Goal: Task Accomplishment & Management: Manage account settings

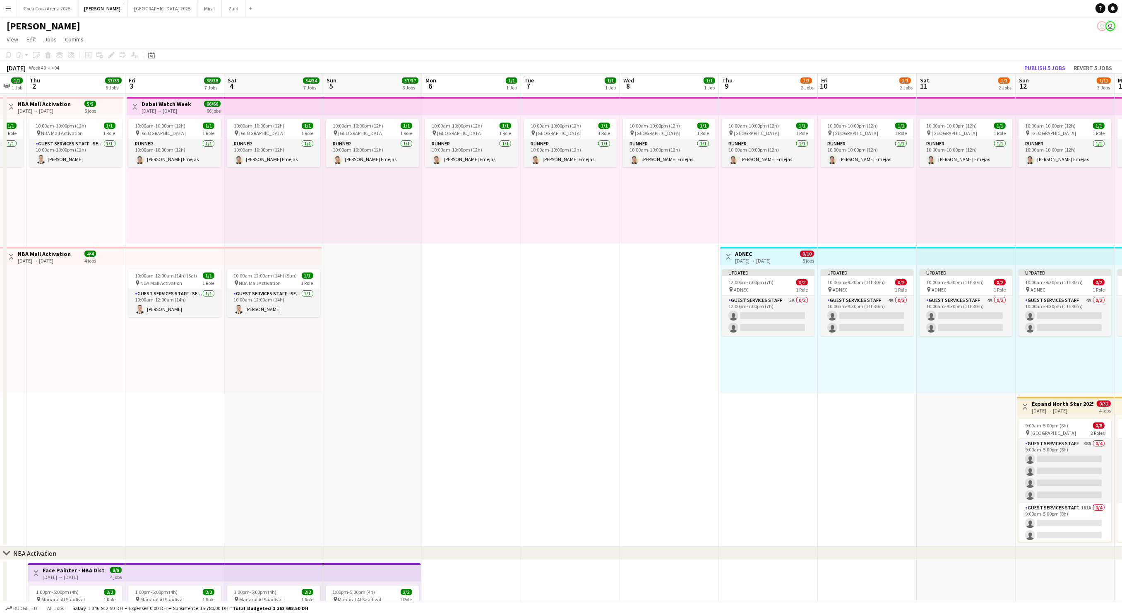
scroll to position [0, 230]
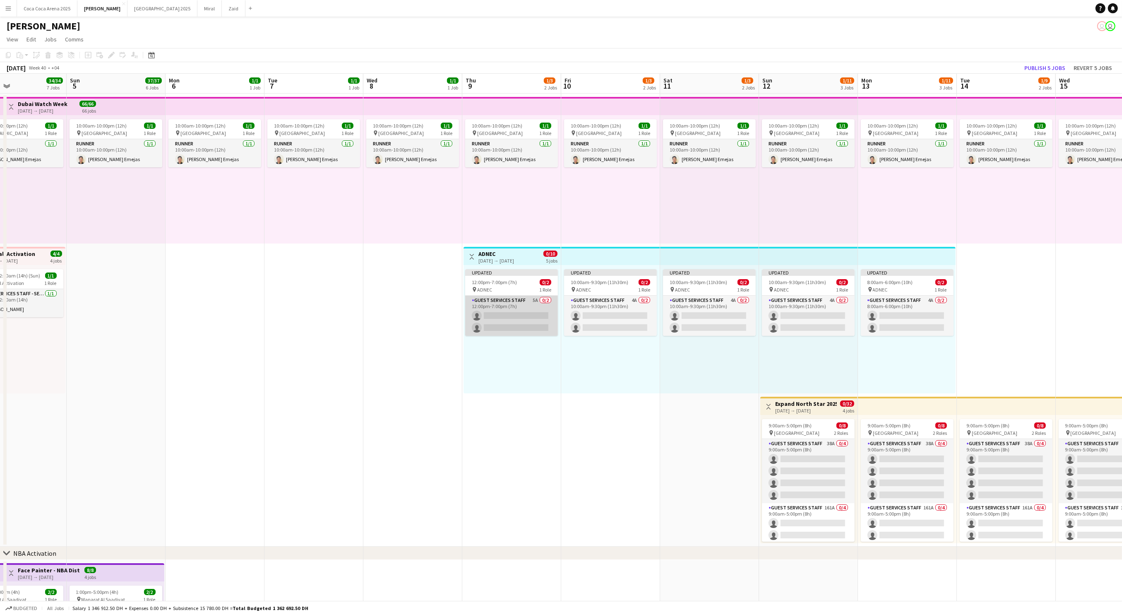
click at [528, 309] on app-card-role "Guest Services Staff 5A 0/2 12:00pm-7:00pm (7h) single-neutral-actions single-n…" at bounding box center [511, 316] width 93 height 40
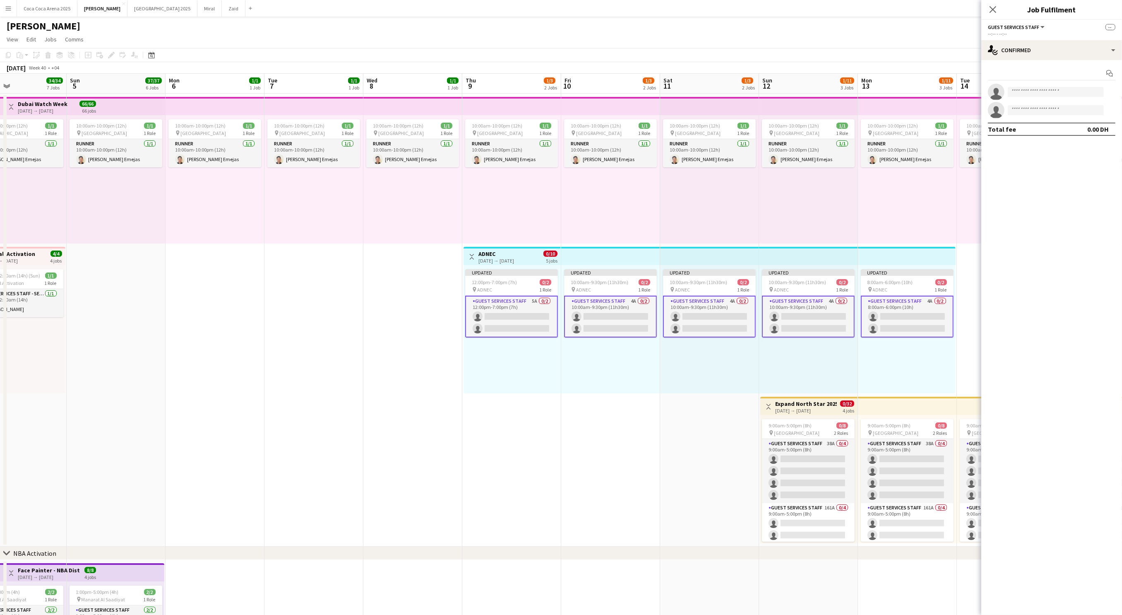
click at [514, 261] on div "[DATE] → [DATE]" at bounding box center [497, 260] width 36 height 6
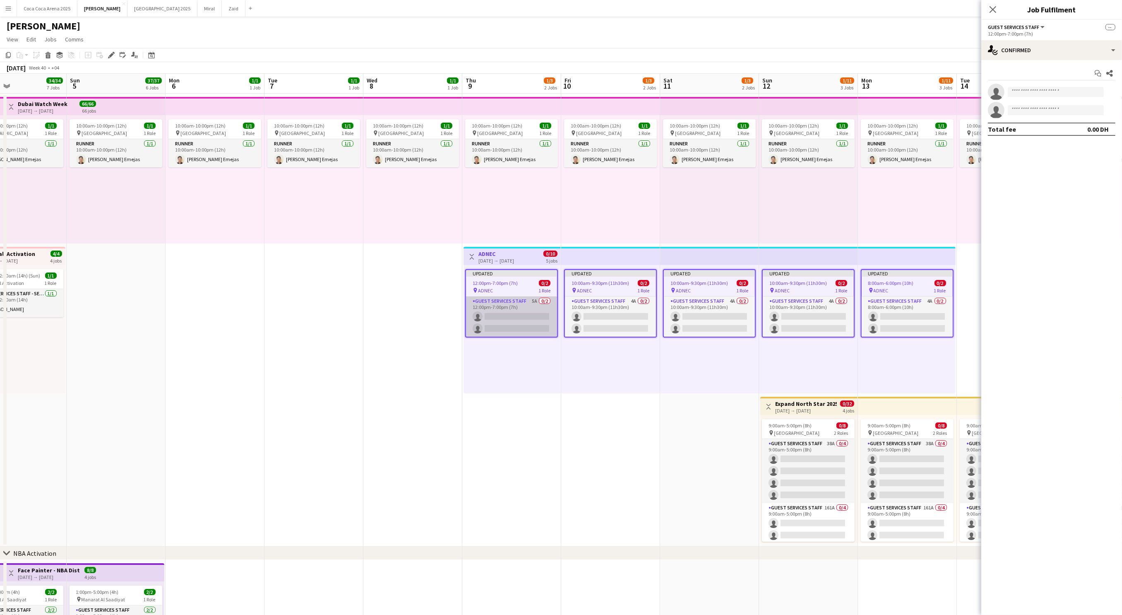
click at [522, 299] on app-card-role "Guest Services Staff 5A 0/2 12:00pm-7:00pm (7h) single-neutral-actions single-n…" at bounding box center [511, 316] width 91 height 40
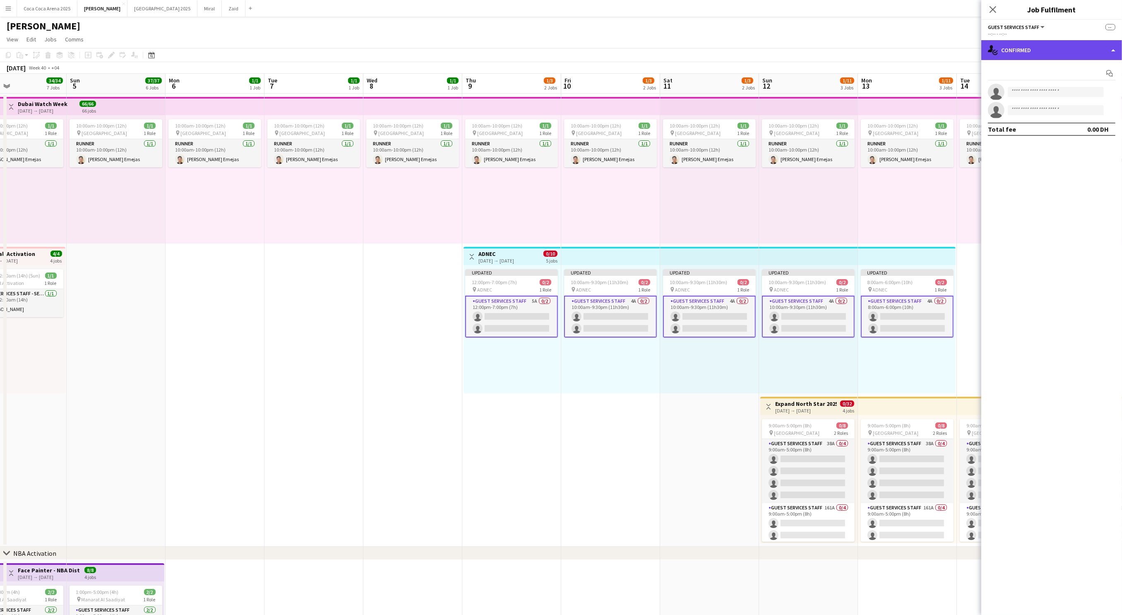
click at [1108, 48] on div "single-neutral-actions-check-2 Confirmed" at bounding box center [1051, 50] width 141 height 20
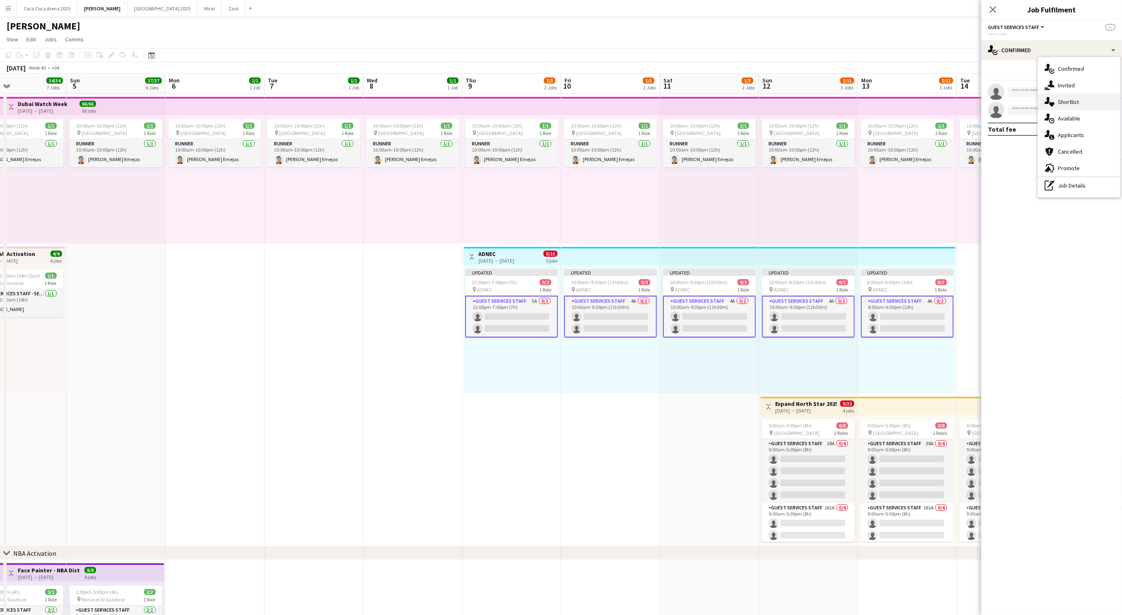
click at [1079, 101] on div "single-neutral-actions-heart Shortlist" at bounding box center [1079, 102] width 82 height 17
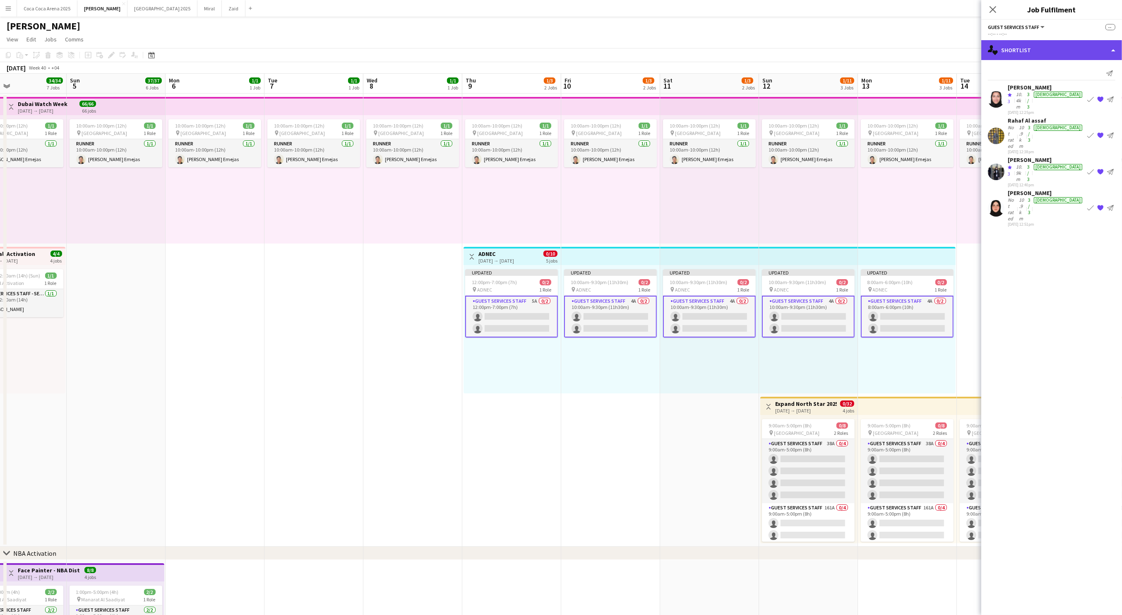
click at [1031, 51] on div "single-neutral-actions-heart Shortlist" at bounding box center [1051, 50] width 141 height 20
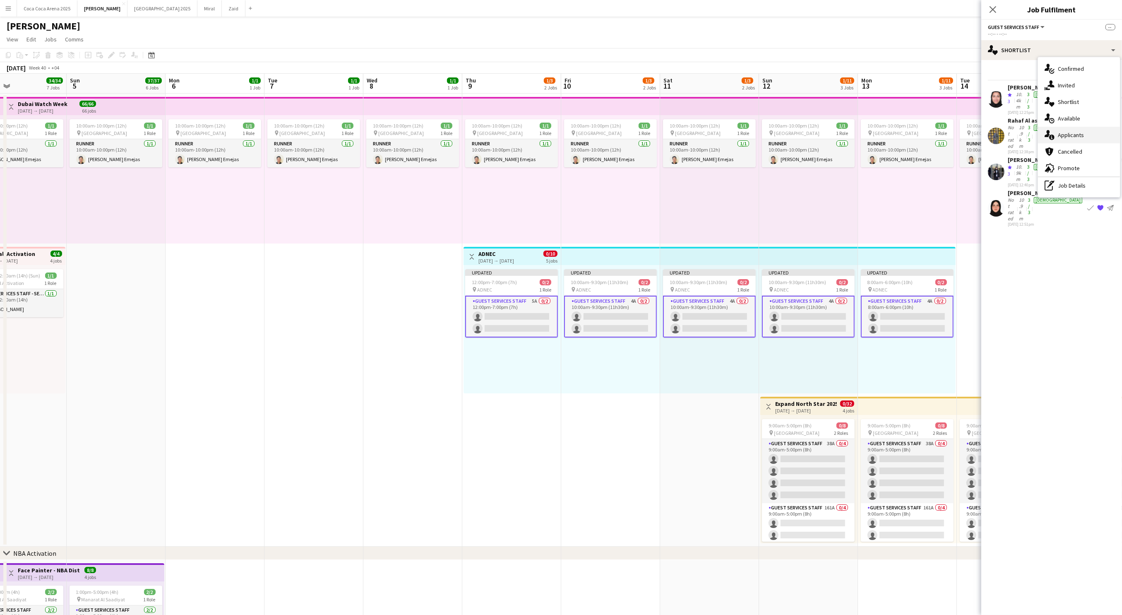
click at [1059, 136] on span "Applicants" at bounding box center [1071, 134] width 26 height 7
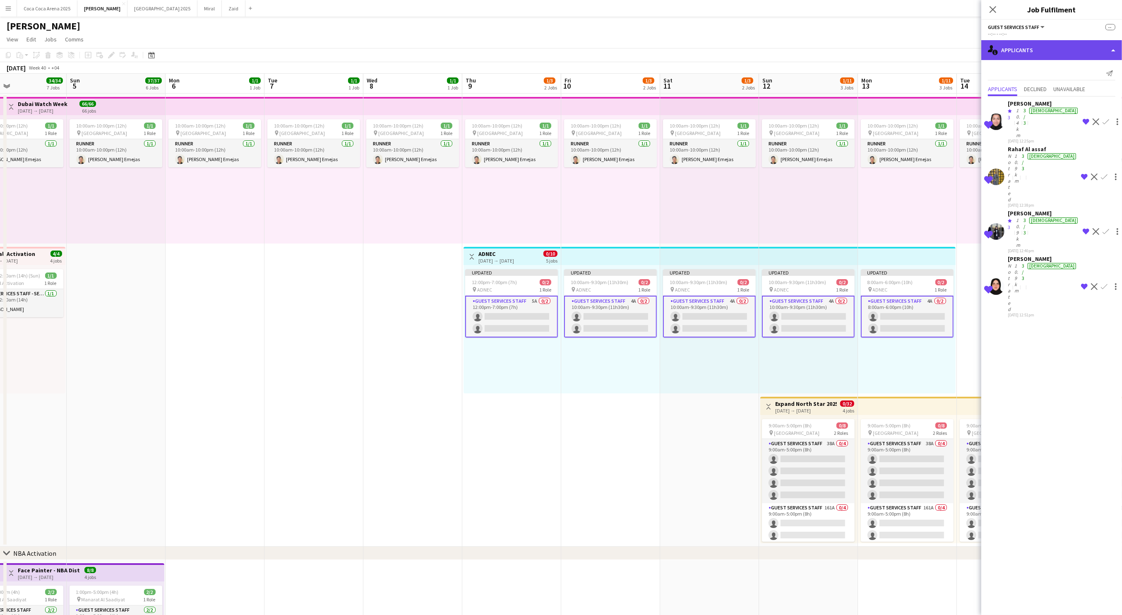
click at [1015, 50] on div "single-neutral-actions-information Applicants" at bounding box center [1051, 50] width 141 height 20
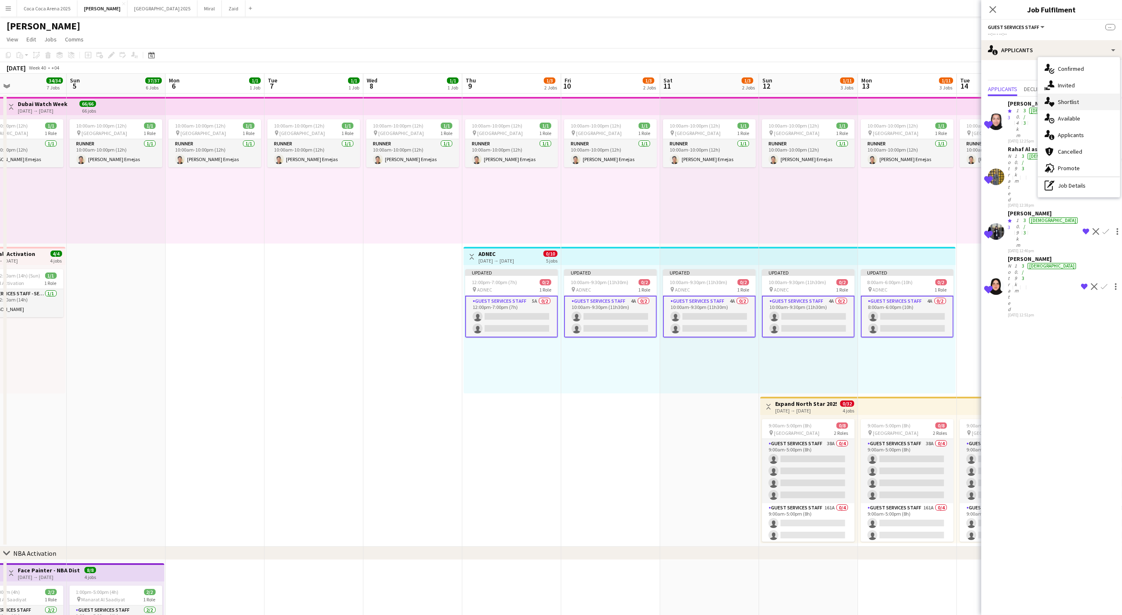
click at [1059, 105] on span "Shortlist" at bounding box center [1068, 101] width 21 height 7
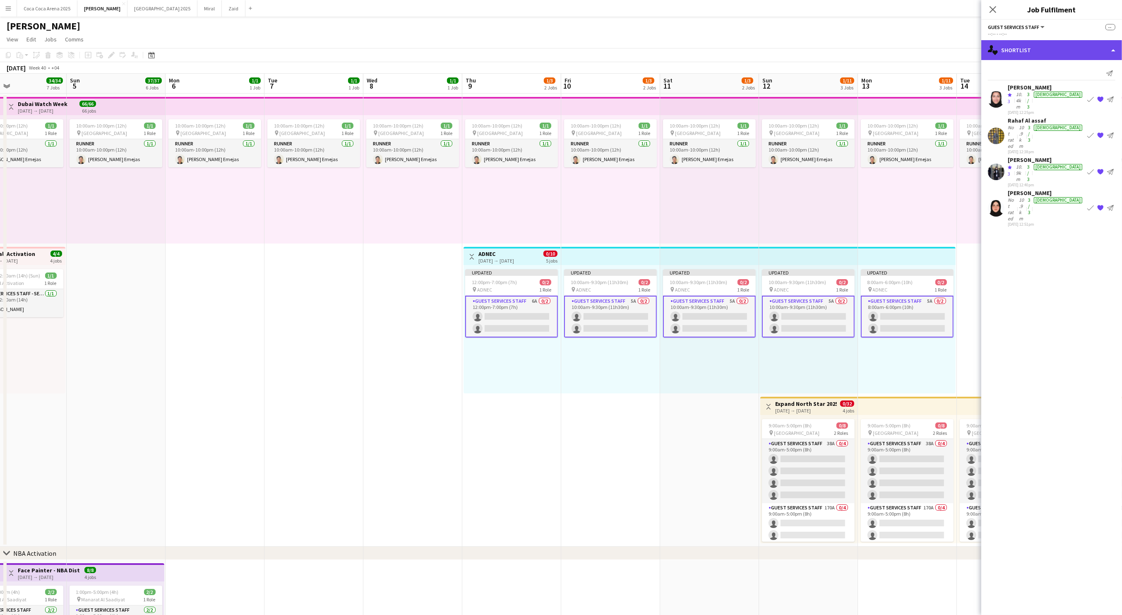
click at [1004, 47] on div "single-neutral-actions-heart Shortlist" at bounding box center [1051, 50] width 141 height 20
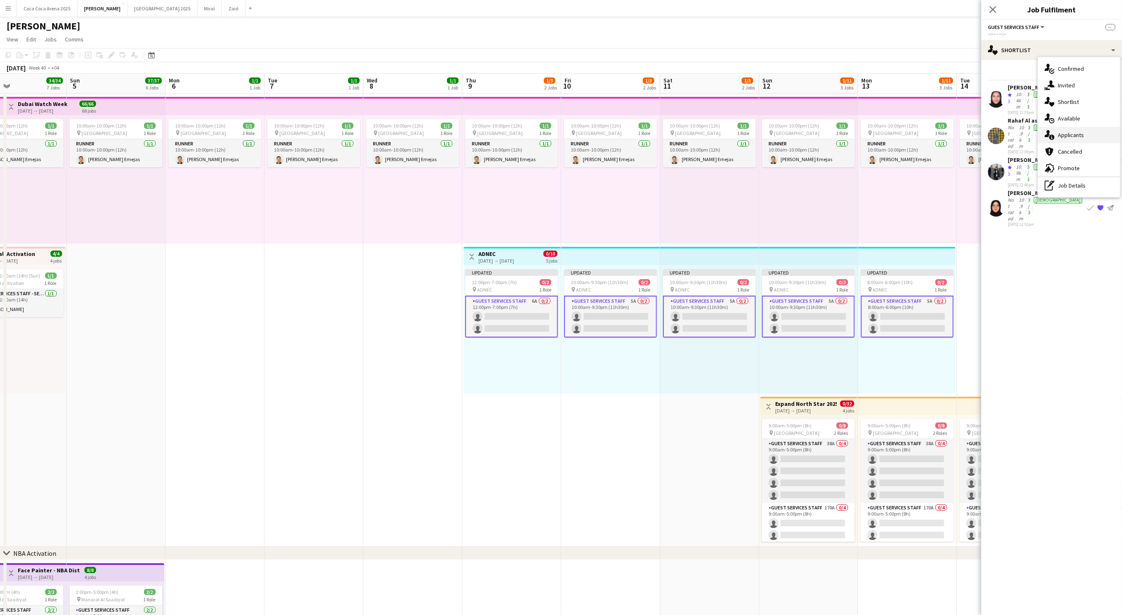
click at [1060, 133] on span "Applicants" at bounding box center [1071, 134] width 26 height 7
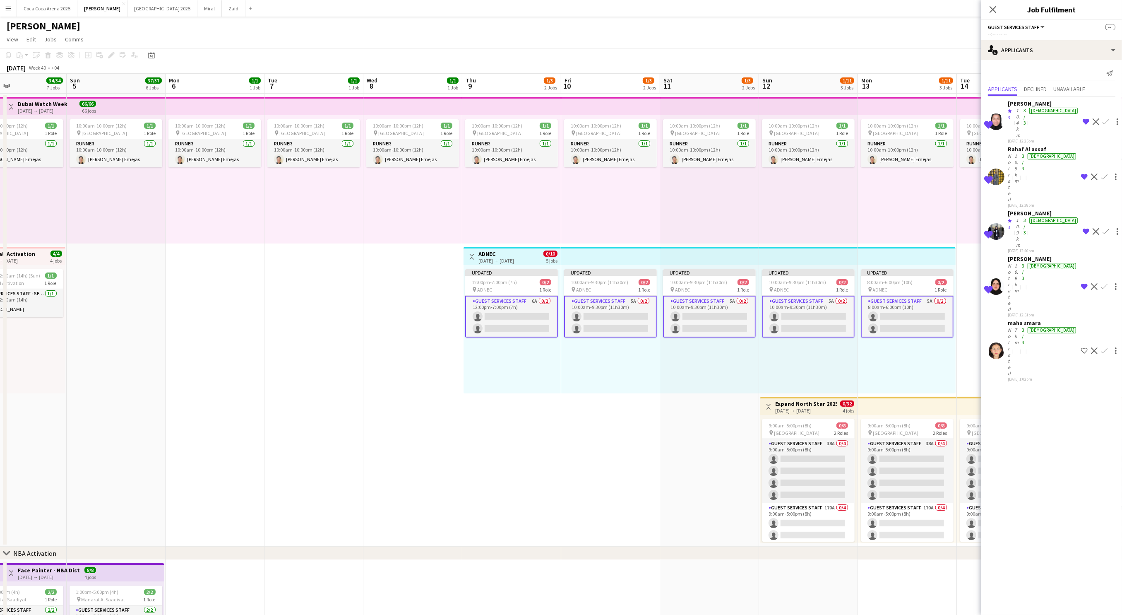
click at [1009, 327] on div "Not rated" at bounding box center [1010, 352] width 5 height 50
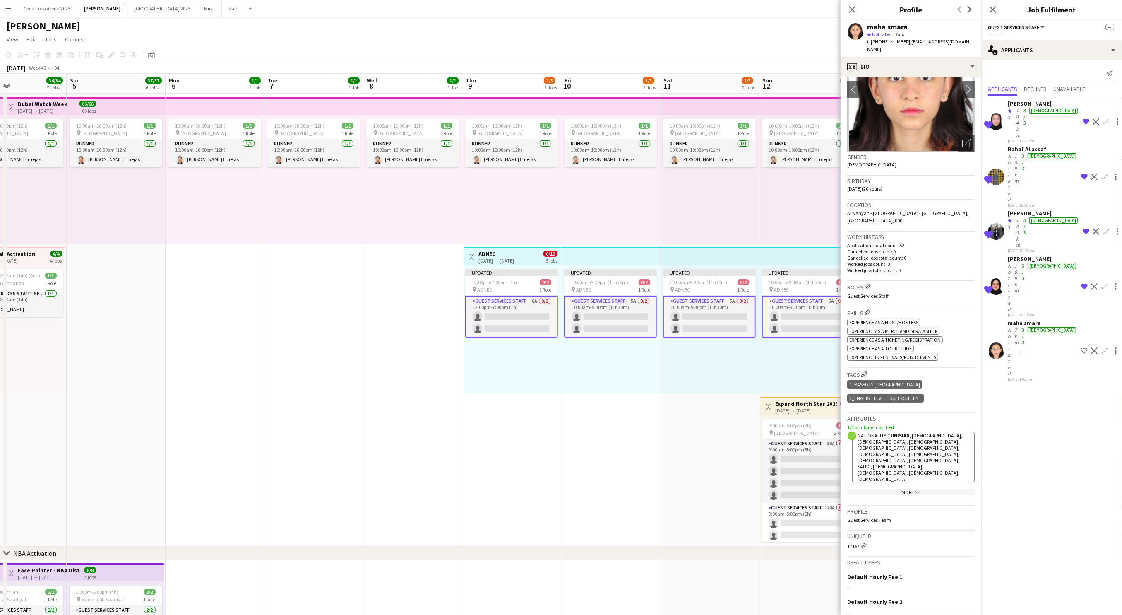
scroll to position [107, 0]
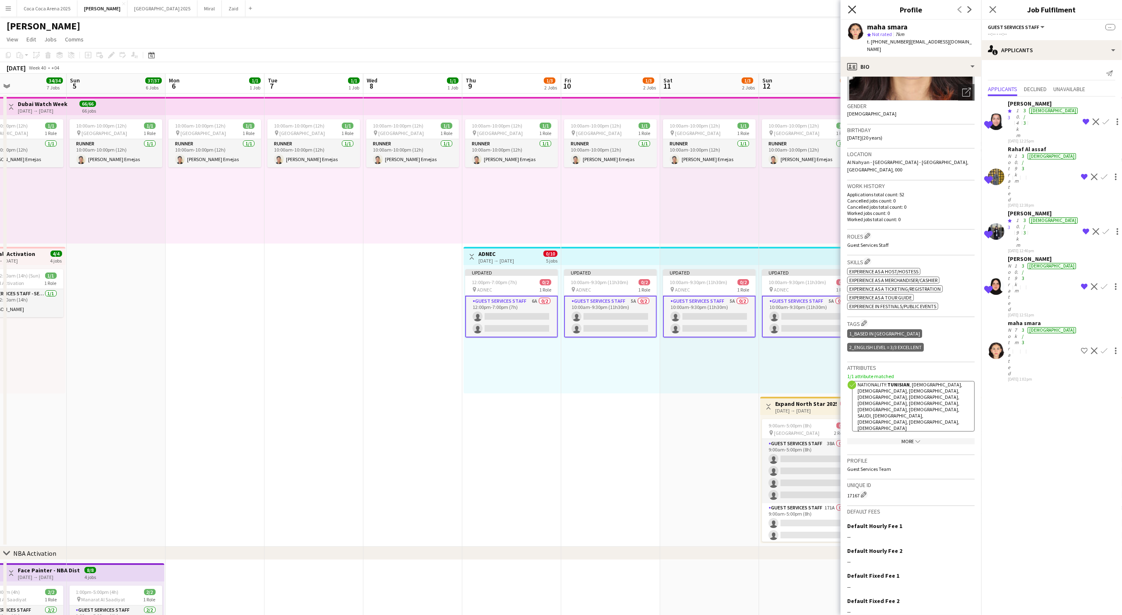
click at [854, 12] on icon "Close pop-in" at bounding box center [852, 9] width 8 height 8
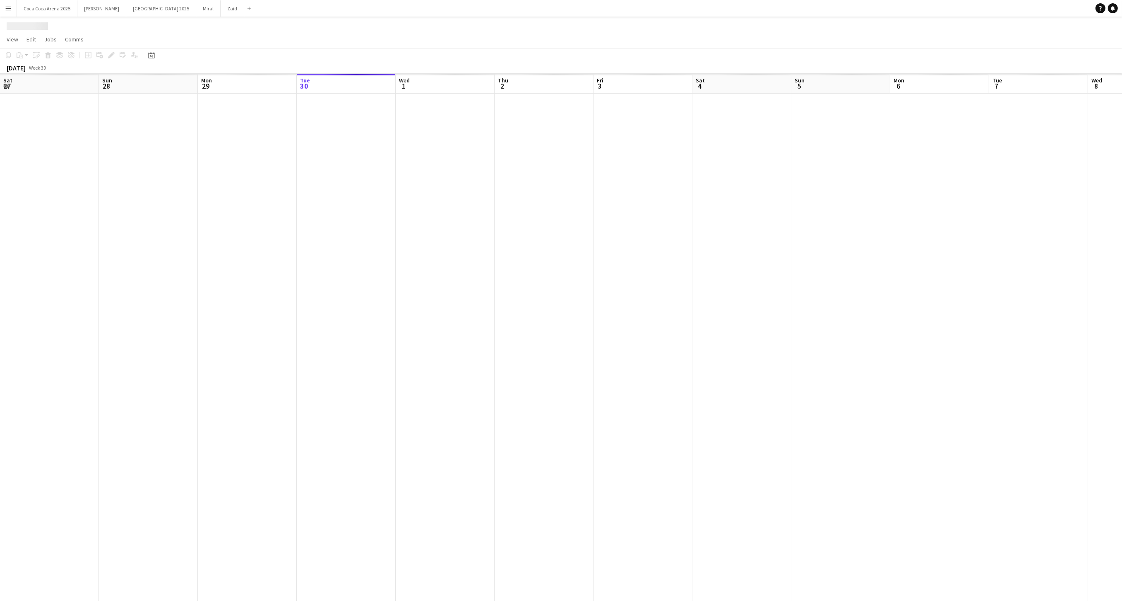
scroll to position [0, 197]
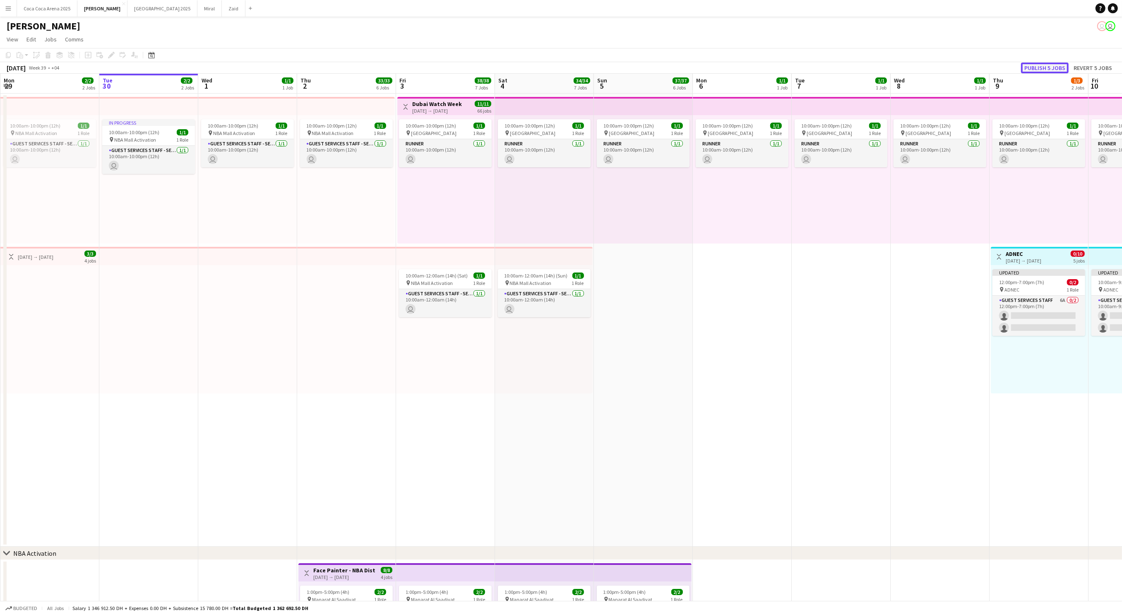
click at [1044, 67] on button "Publish 5 jobs" at bounding box center [1045, 68] width 48 height 11
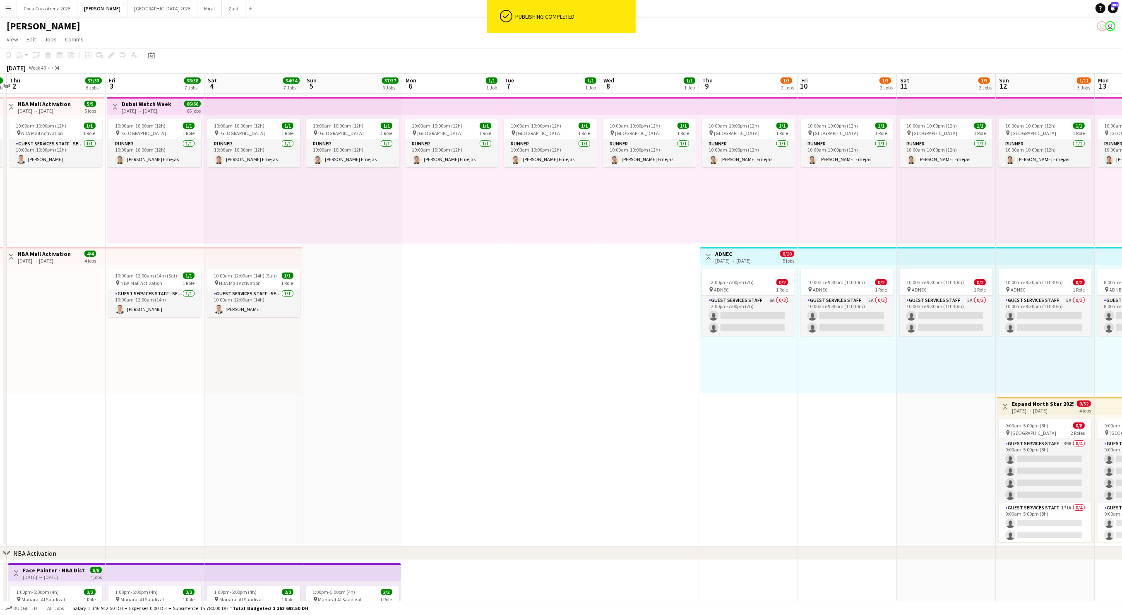
scroll to position [0, 302]
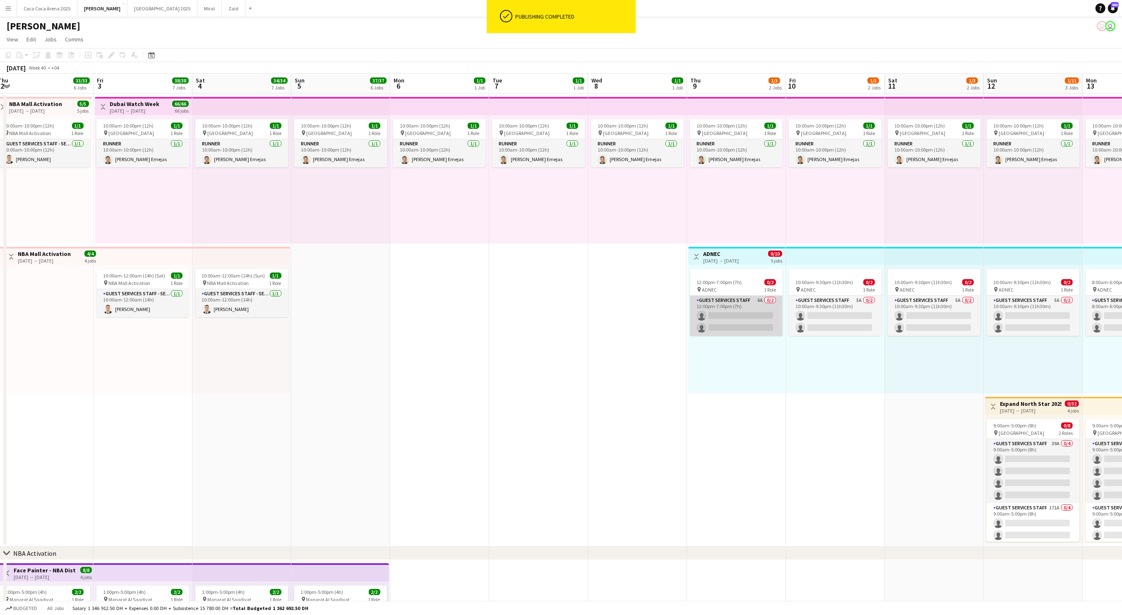
click at [770, 298] on app-card-role "Guest Services Staff 6A 0/2 12:00pm-7:00pm (7h) single-neutral-actions single-n…" at bounding box center [736, 316] width 93 height 40
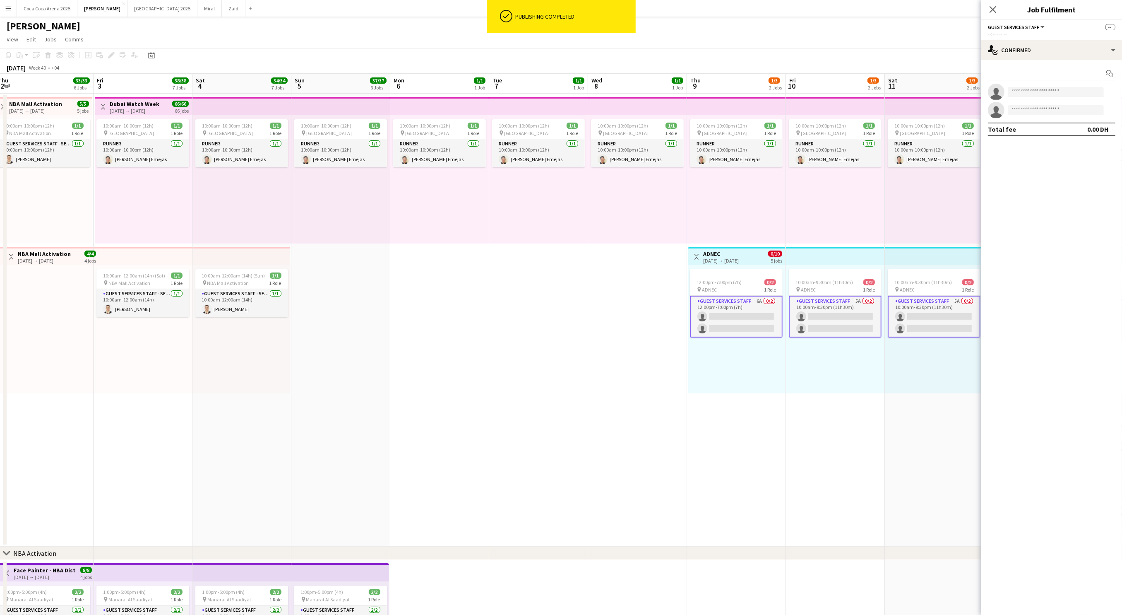
click at [739, 255] on h3 "ADNEC" at bounding box center [721, 253] width 36 height 7
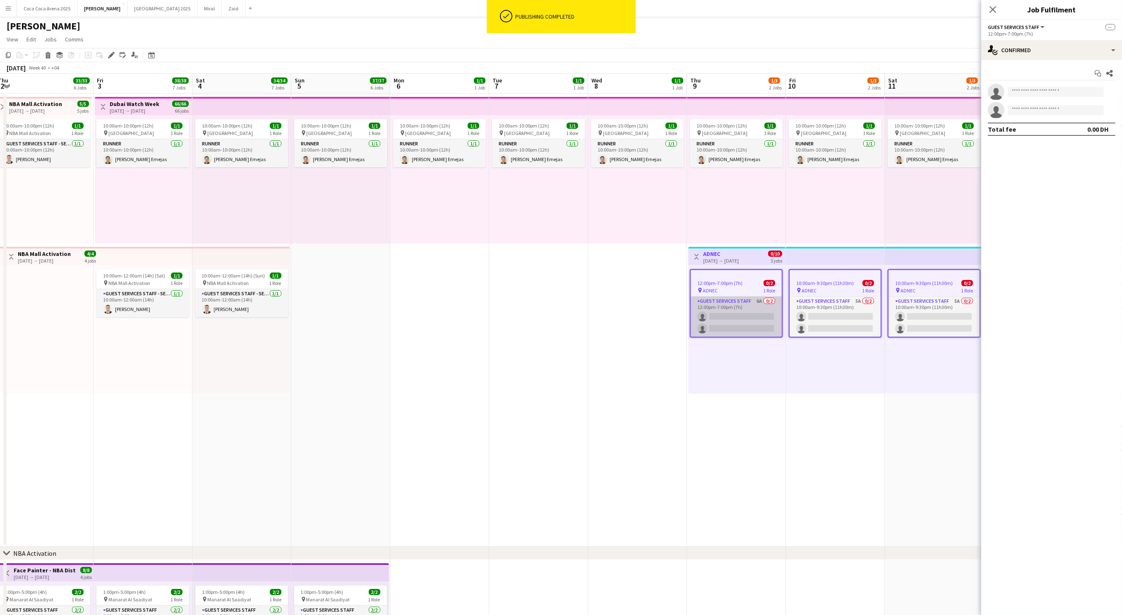
click at [755, 308] on app-card-role "Guest Services Staff 6A 0/2 12:00pm-7:00pm (7h) single-neutral-actions single-n…" at bounding box center [736, 316] width 91 height 40
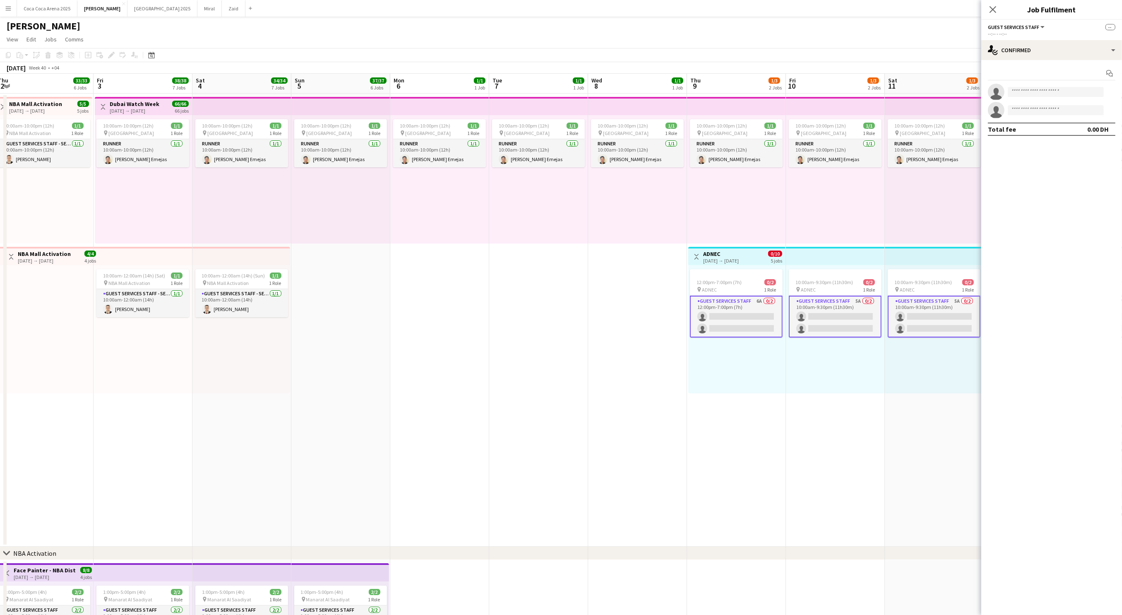
click at [753, 294] on app-job-card "12:00pm-7:00pm (7h) 0/2 pin ADNEC 1 Role Guest Services Staff 6A 0/2 12:00pm-7:…" at bounding box center [736, 303] width 93 height 68
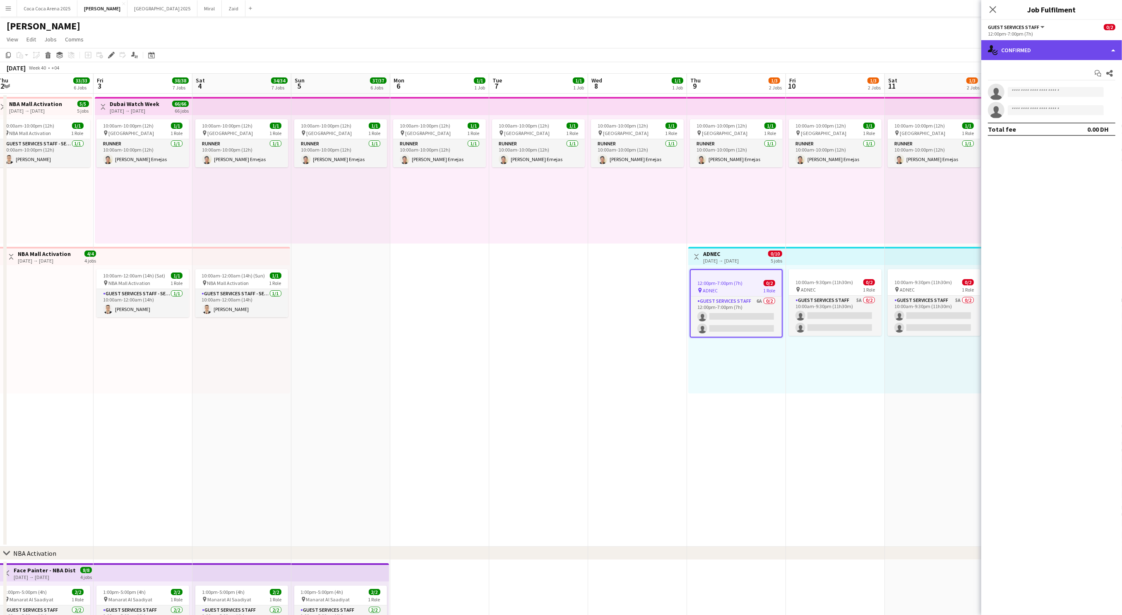
click at [1051, 51] on div "single-neutral-actions-check-2 Confirmed" at bounding box center [1051, 50] width 141 height 20
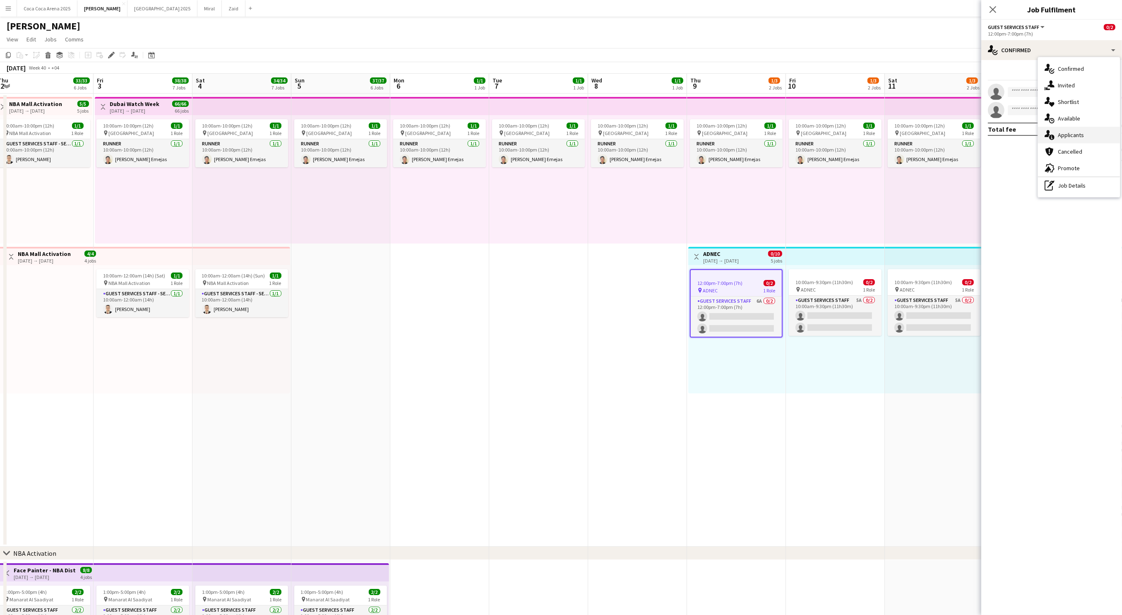
click at [1070, 133] on span "Applicants" at bounding box center [1071, 134] width 26 height 7
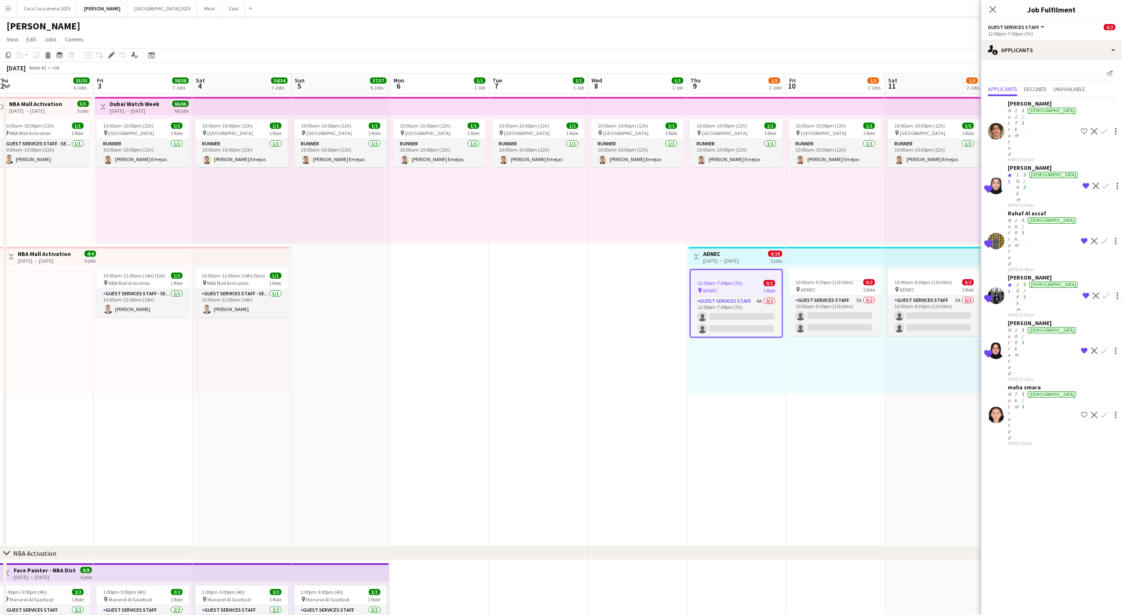
click at [1013, 114] on div "Not rated" at bounding box center [1010, 132] width 5 height 50
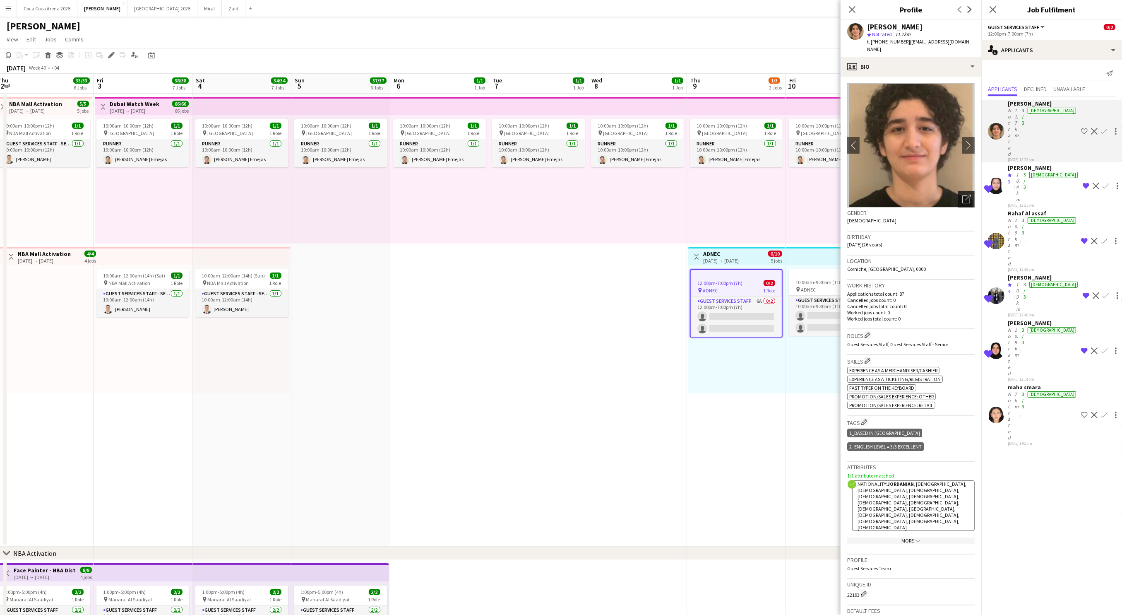
click at [968, 195] on icon "Open photos pop-in" at bounding box center [966, 199] width 9 height 9
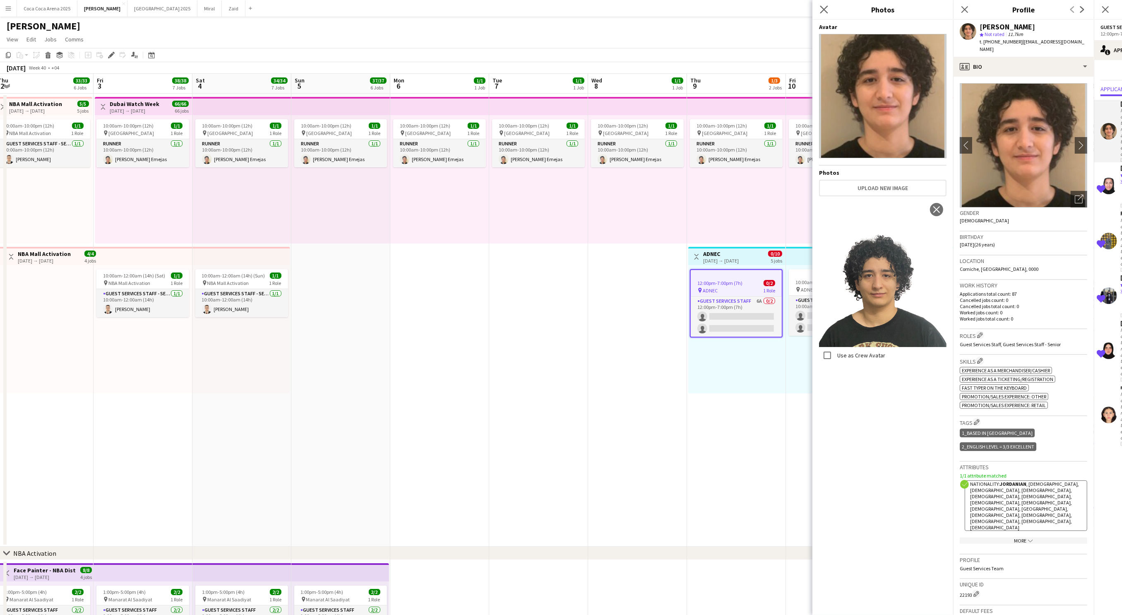
click at [825, 13] on app-icon "Close pop-in" at bounding box center [824, 10] width 12 height 12
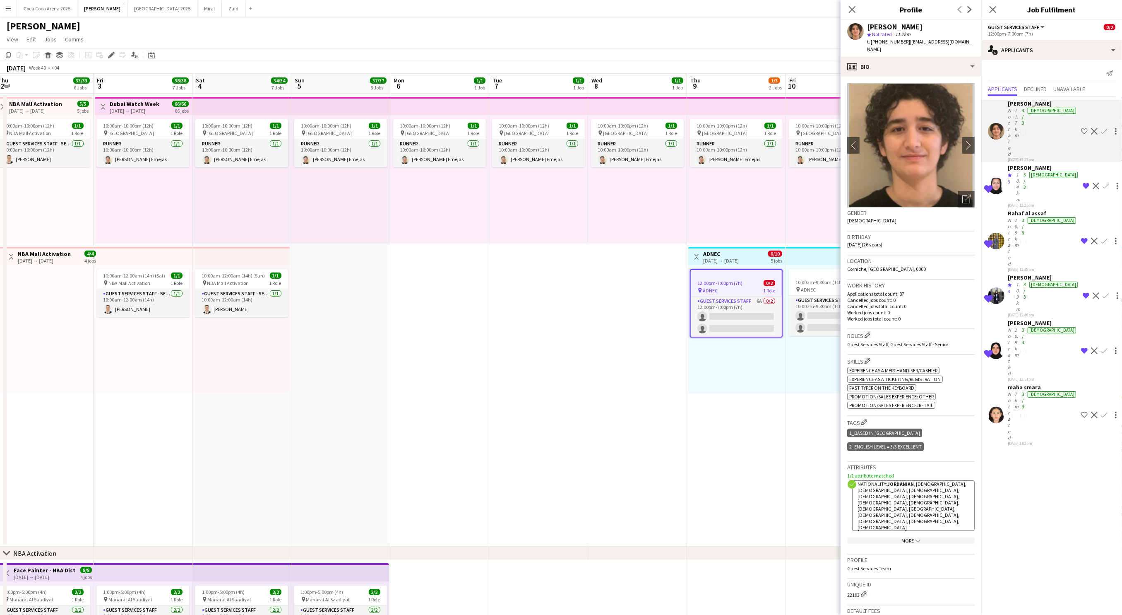
click at [724, 415] on app-date-cell "10:00am-10:00pm (12h) 1/1 pin Dubai 1 Role Runner 1/1 10:00am-10:00pm (12h) Jes…" at bounding box center [736, 320] width 99 height 453
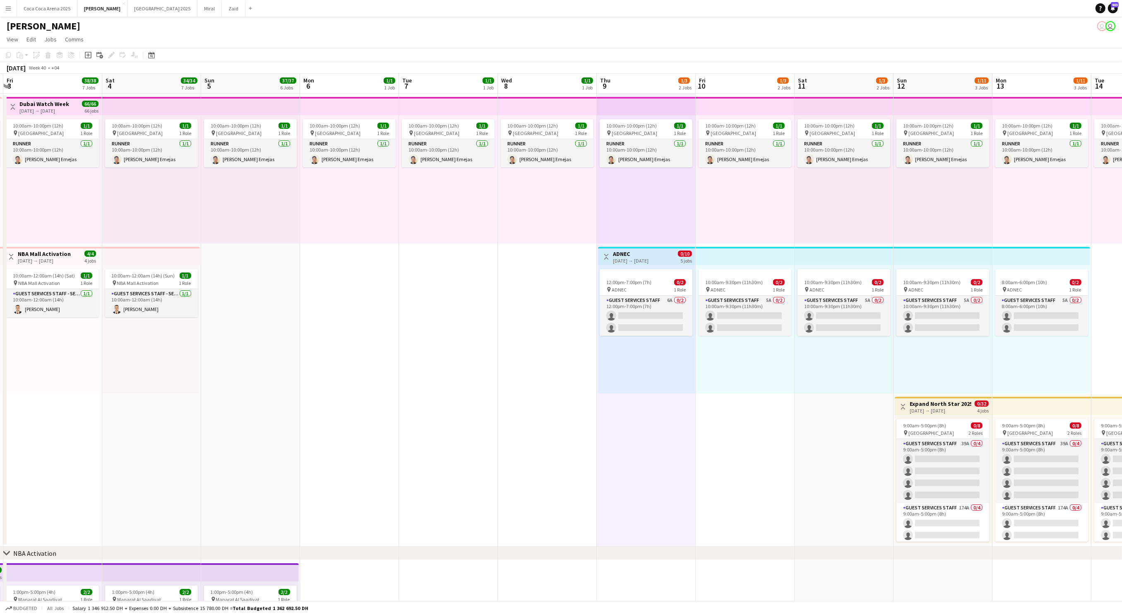
scroll to position [0, 305]
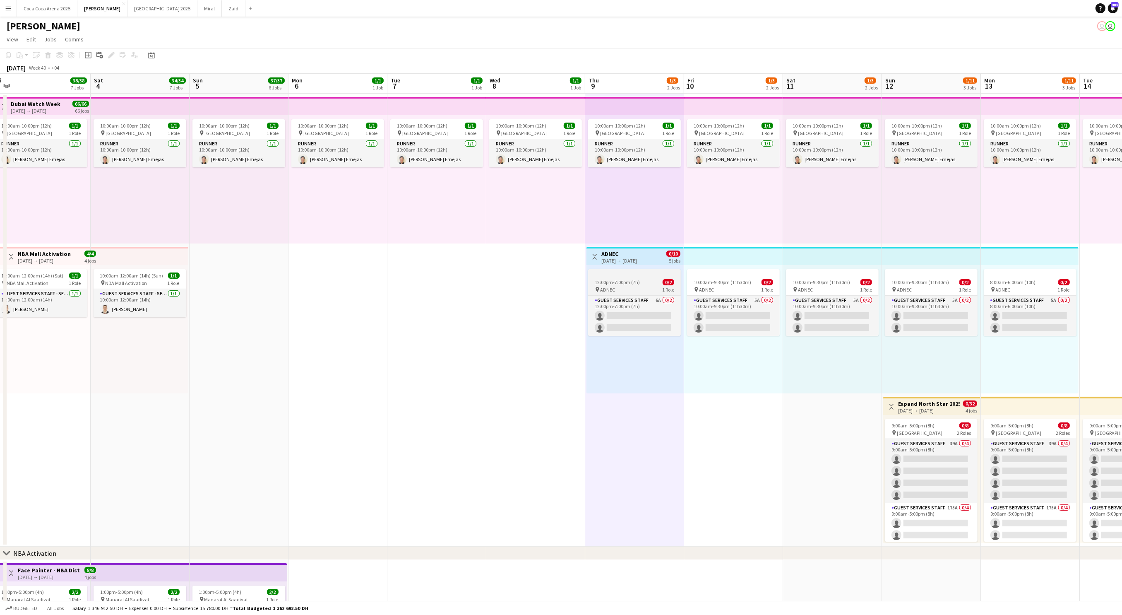
click at [646, 287] on div "pin ADNEC 1 Role" at bounding box center [634, 289] width 93 height 7
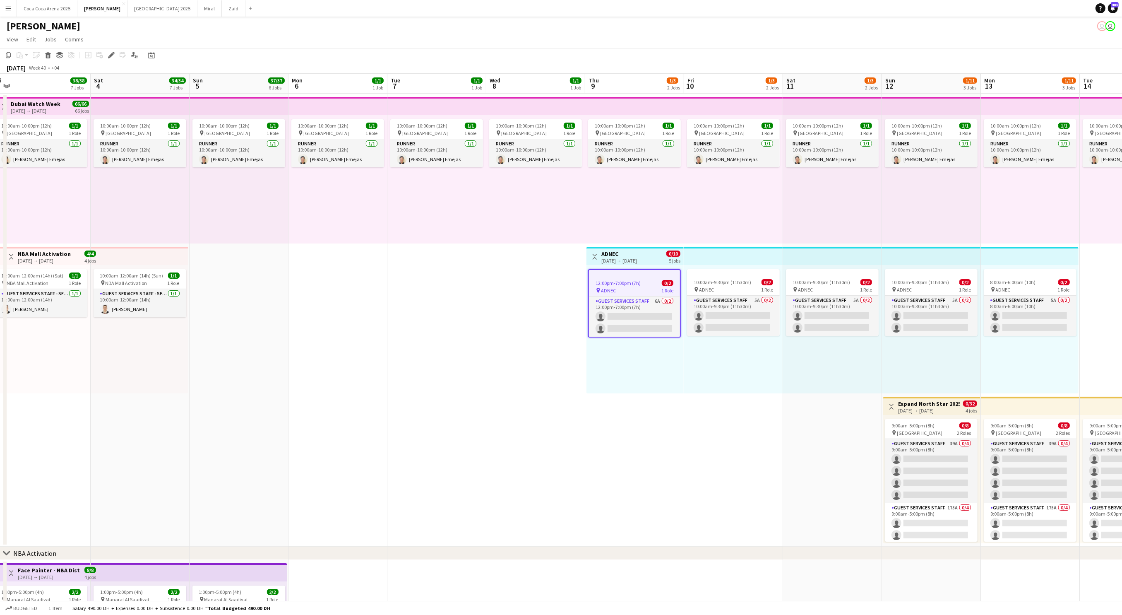
click at [637, 262] on div "[DATE] → [DATE]" at bounding box center [619, 260] width 36 height 6
click at [634, 288] on div "pin ADNEC 1 Role" at bounding box center [634, 289] width 93 height 7
click at [640, 312] on app-card-role "Guest Services Staff 6A 0/2 12:00pm-7:00pm (7h) single-neutral-actions single-n…" at bounding box center [634, 316] width 91 height 40
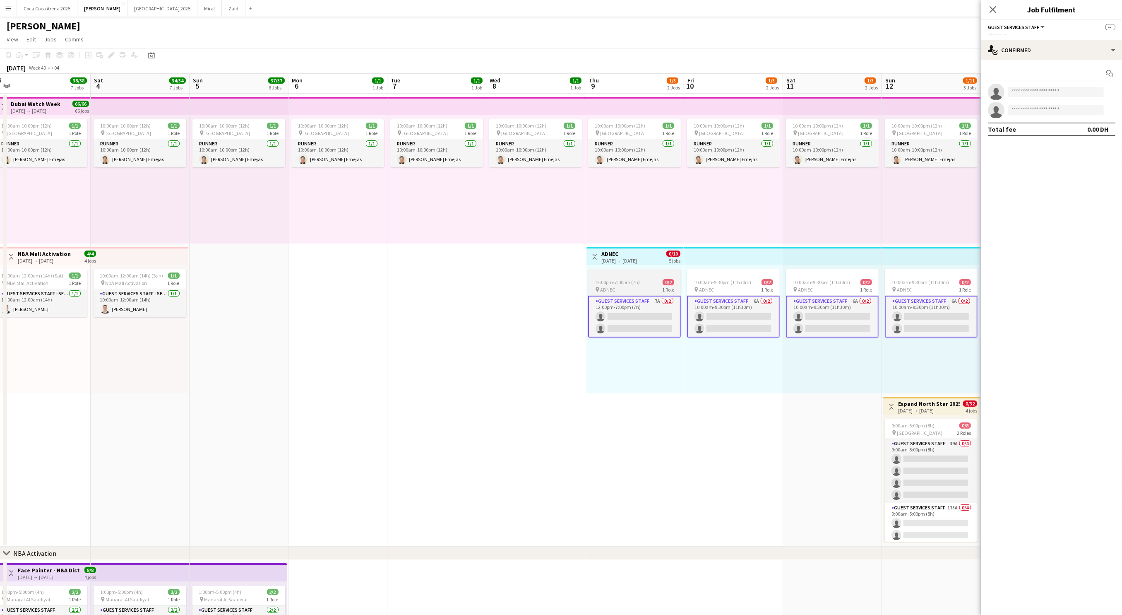
click at [637, 286] on div "pin ADNEC 1 Role" at bounding box center [634, 289] width 93 height 7
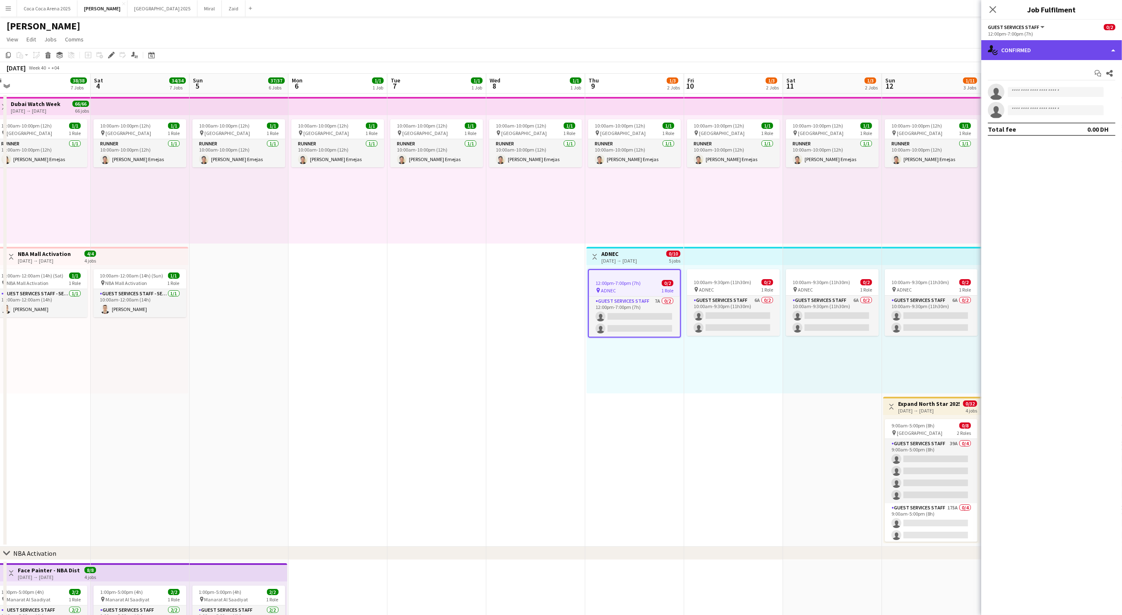
click at [1025, 49] on div "single-neutral-actions-check-2 Confirmed" at bounding box center [1051, 50] width 141 height 20
click at [1084, 135] on div "single-neutral-actions-information Applicants" at bounding box center [1079, 135] width 82 height 17
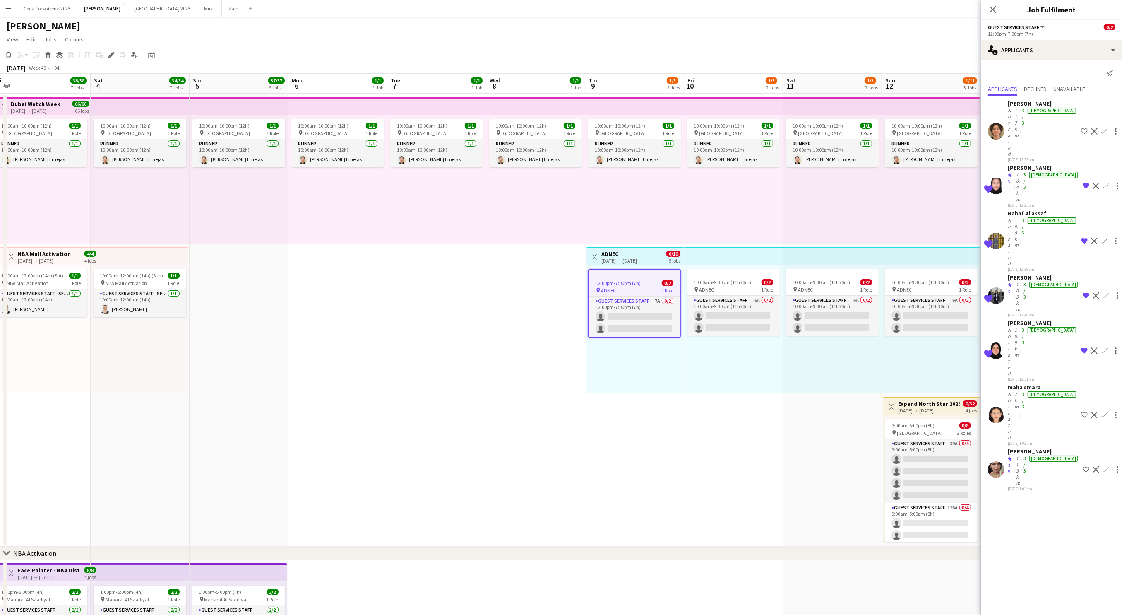
click at [1083, 466] on app-icon "Shortlist crew" at bounding box center [1086, 469] width 7 height 7
click at [942, 263] on app-top-bar at bounding box center [931, 256] width 99 height 18
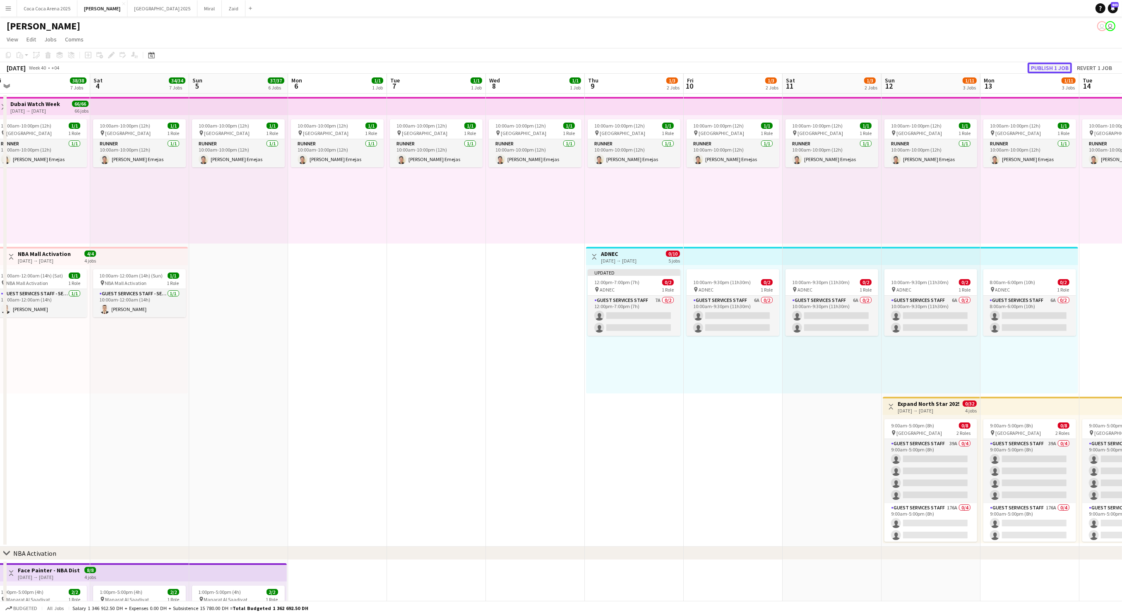
click at [1046, 68] on button "Publish 1 job" at bounding box center [1050, 68] width 44 height 11
click at [650, 316] on app-job-card "Publishing 12:00pm-7:00pm (7h) 0/2 pin ADNEC 1 Role Guest Services Staff 7A 0/2…" at bounding box center [634, 302] width 93 height 67
click at [631, 282] on span "12:00pm-7:00pm (7h)" at bounding box center [616, 282] width 45 height 6
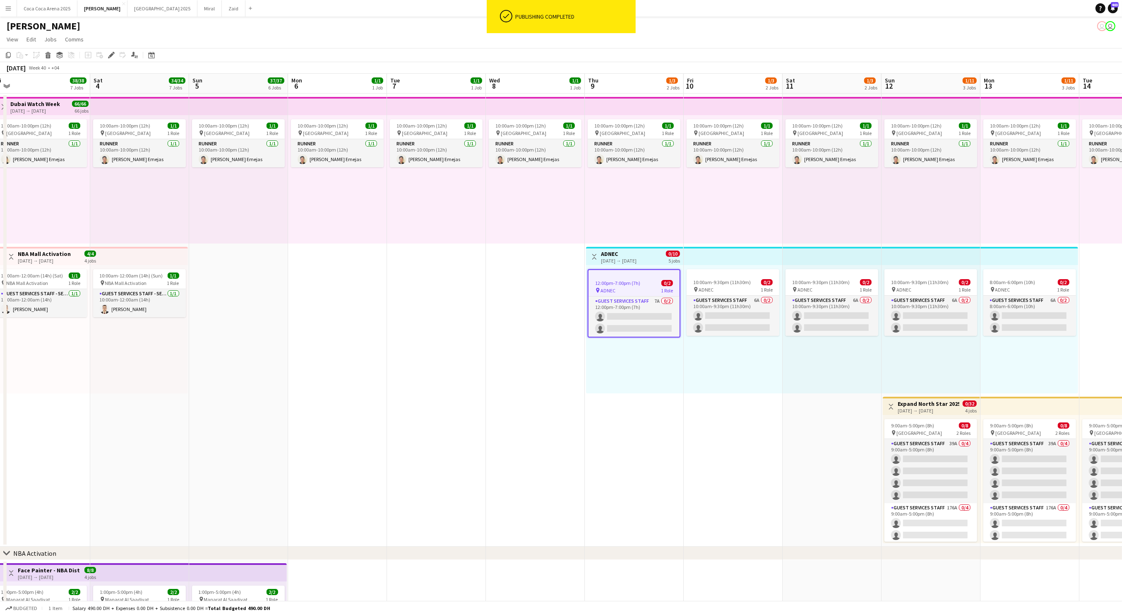
click at [628, 260] on div "[DATE] → [DATE]" at bounding box center [619, 260] width 36 height 6
click at [623, 301] on app-card-role "Guest Services Staff 7A 0/2 12:00pm-7:00pm (7h) single-neutral-actions single-n…" at bounding box center [634, 316] width 93 height 40
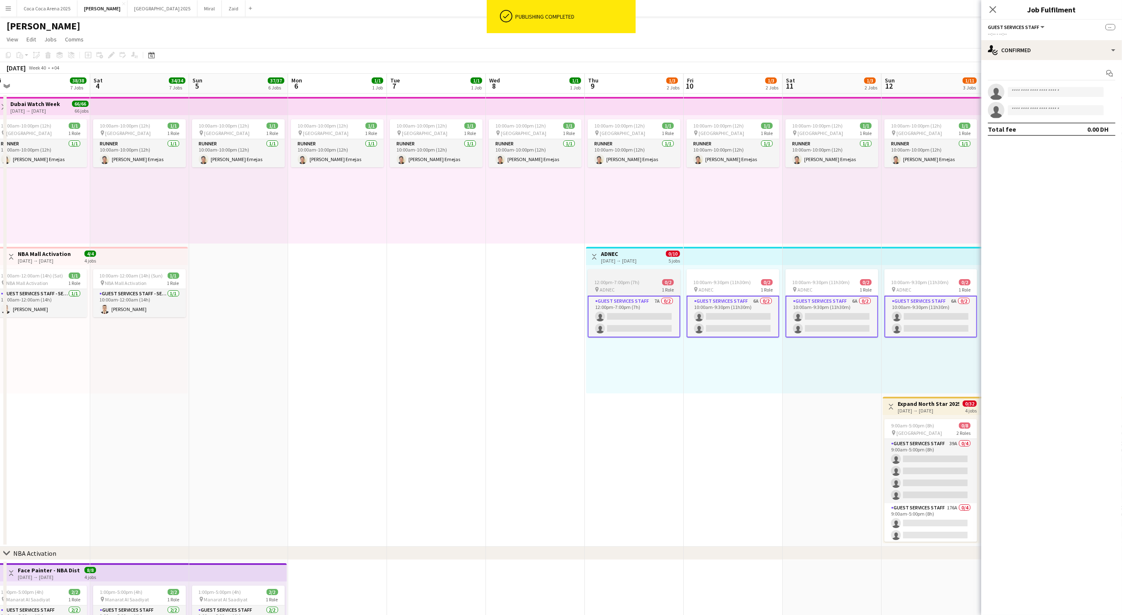
click at [639, 284] on div "12:00pm-7:00pm (7h) 0/2" at bounding box center [634, 282] width 93 height 6
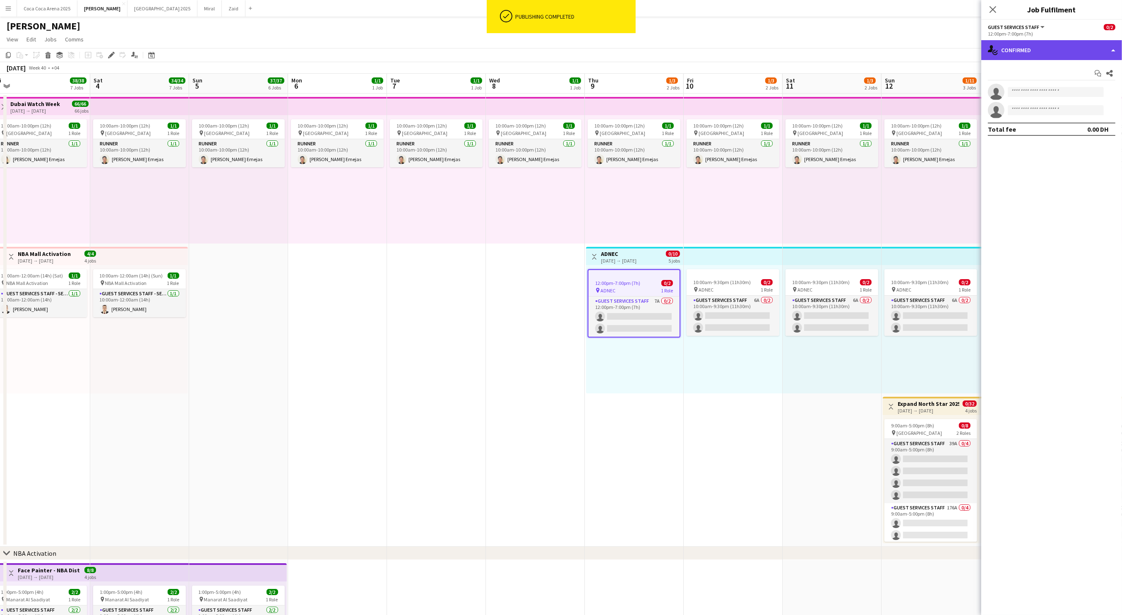
click at [1017, 48] on div "single-neutral-actions-check-2 Confirmed" at bounding box center [1051, 50] width 141 height 20
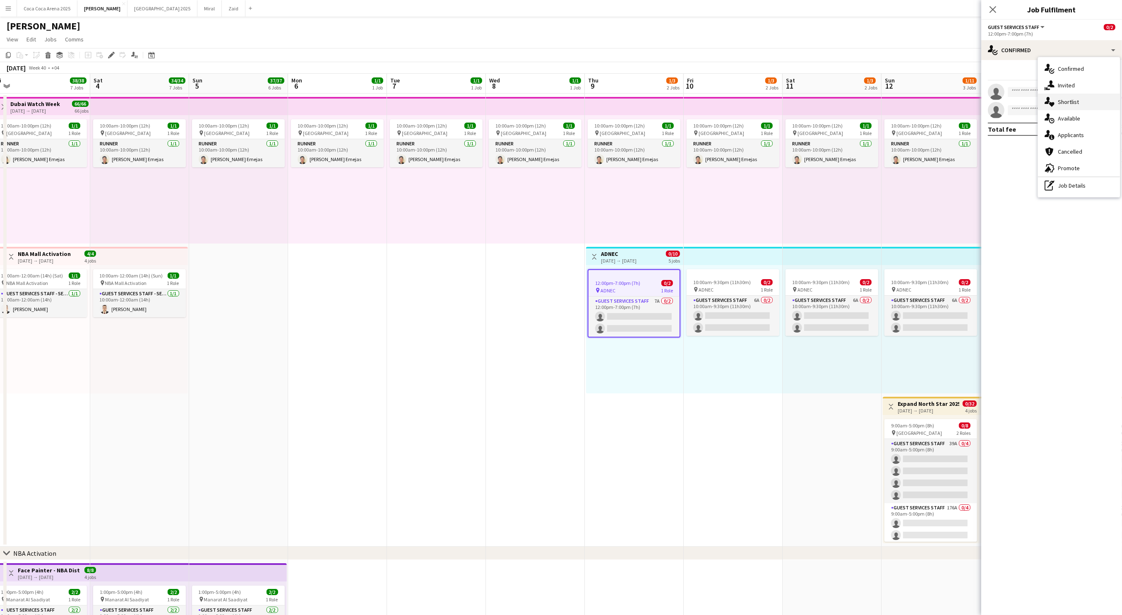
click at [1066, 103] on span "Shortlist" at bounding box center [1068, 101] width 21 height 7
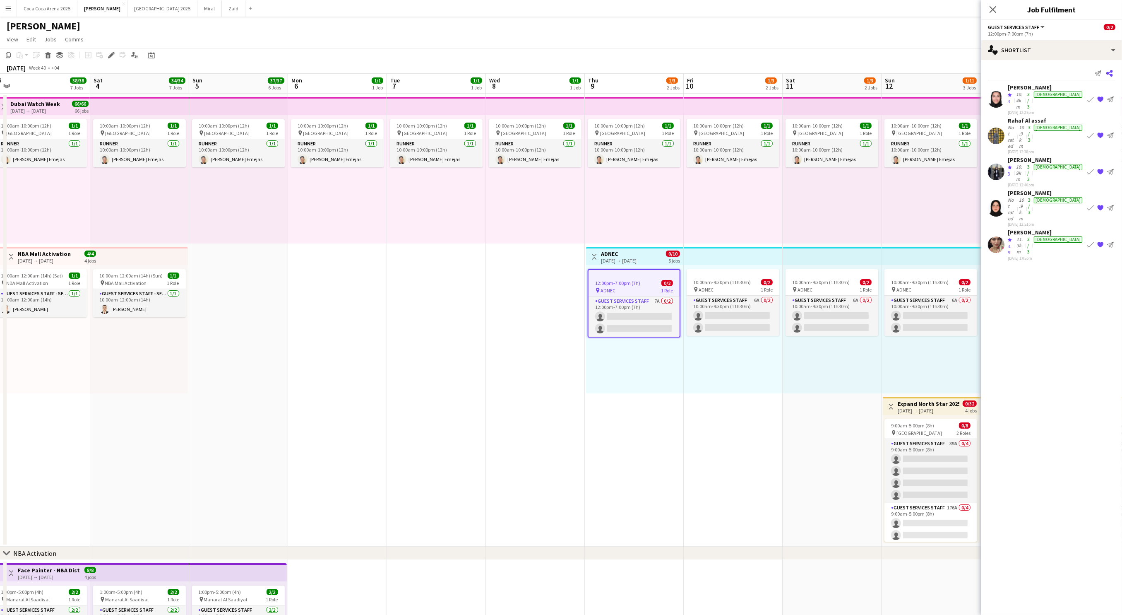
click at [1110, 70] on icon "Share" at bounding box center [1110, 73] width 7 height 7
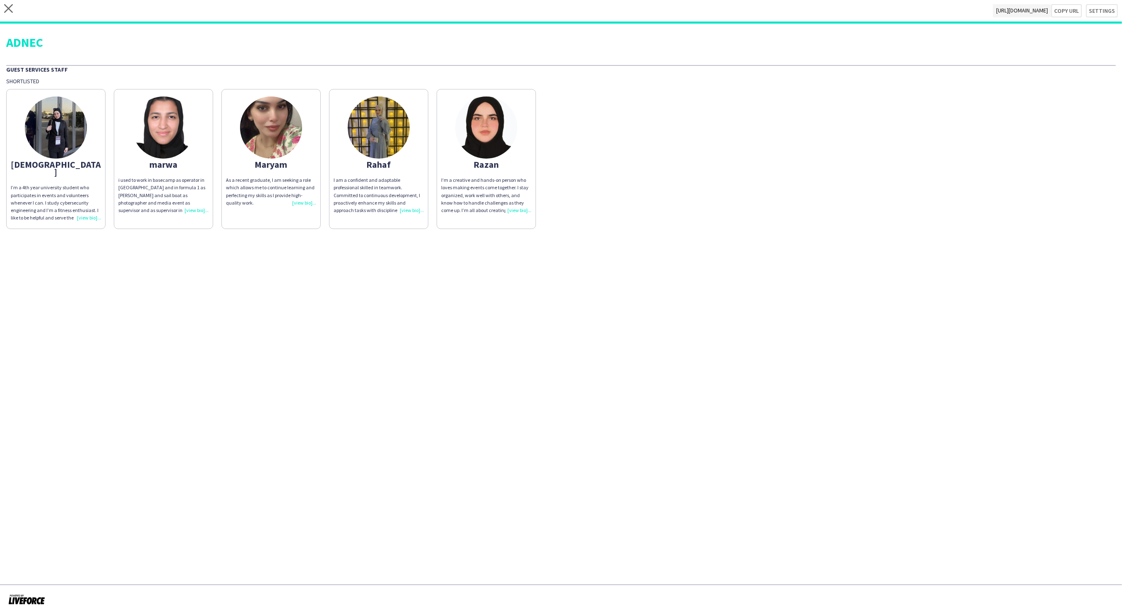
click at [190, 207] on div "i used to work in basecamp as operator in egypt and in formula 1 as usher and s…" at bounding box center [163, 195] width 90 height 38
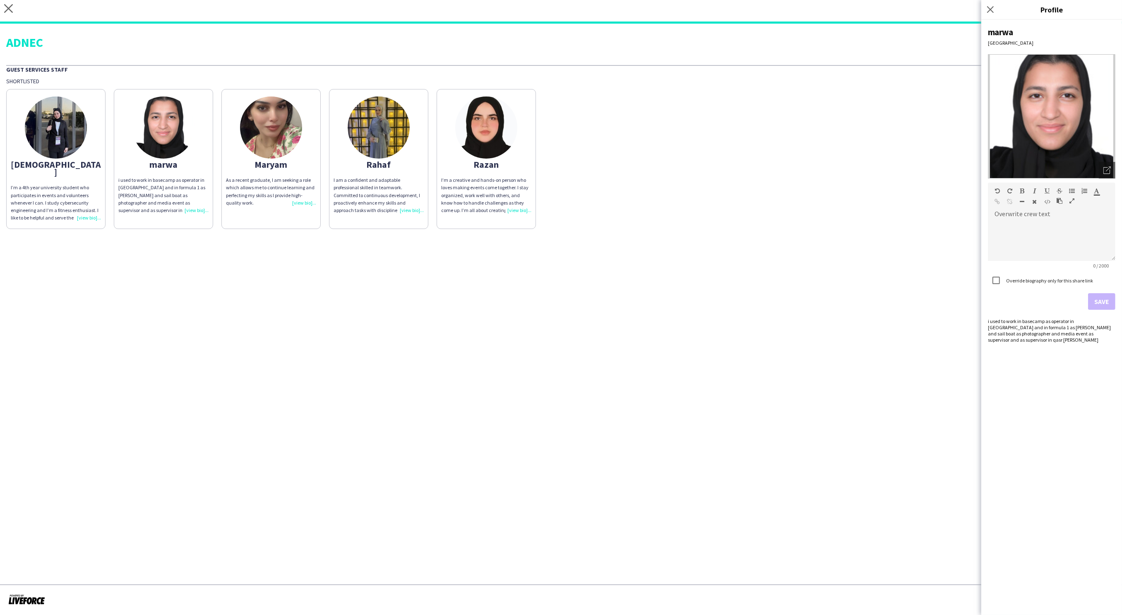
click at [800, 78] on div "Shortlisted" at bounding box center [561, 80] width 1110 height 7
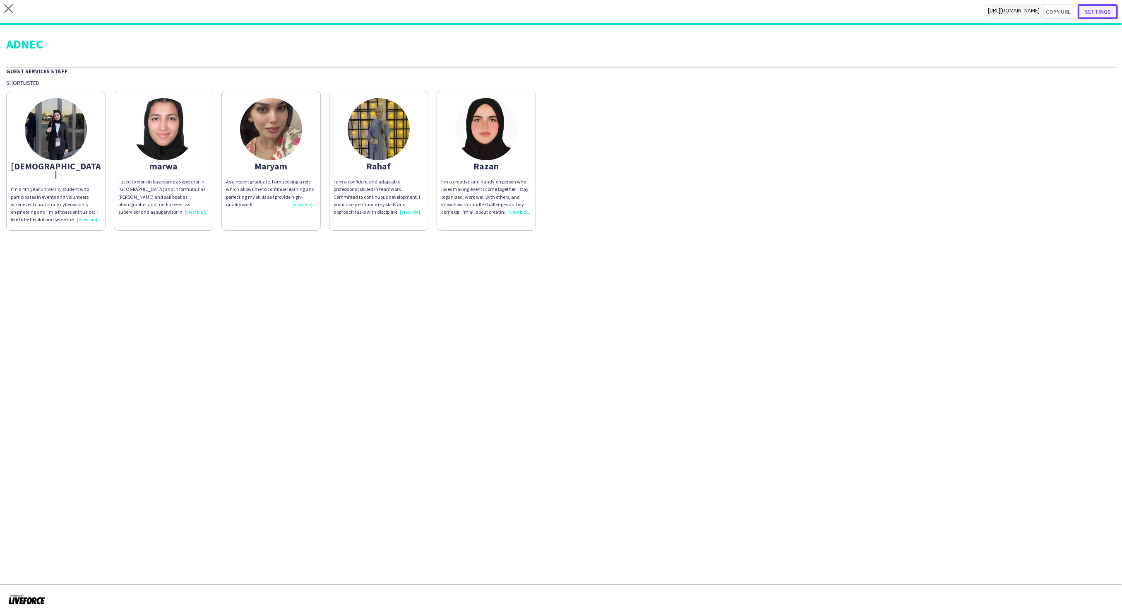
click at [1096, 11] on button "Settings" at bounding box center [1098, 11] width 40 height 15
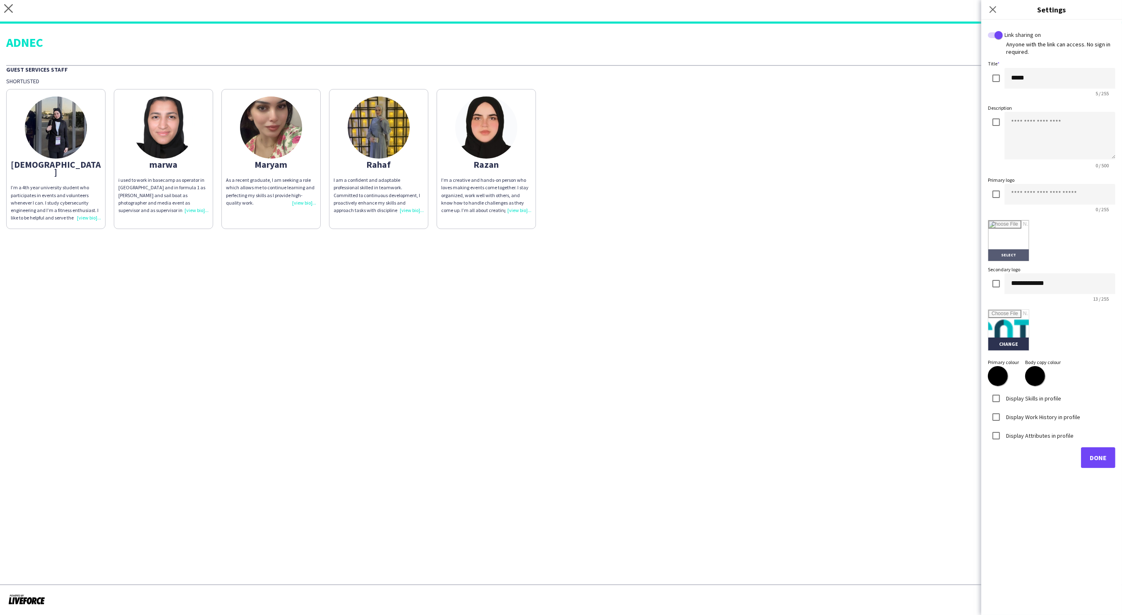
click at [1006, 241] on input "file" at bounding box center [1009, 240] width 41 height 41
type input "**********"
click at [1023, 192] on input at bounding box center [1060, 194] width 111 height 21
type input "********"
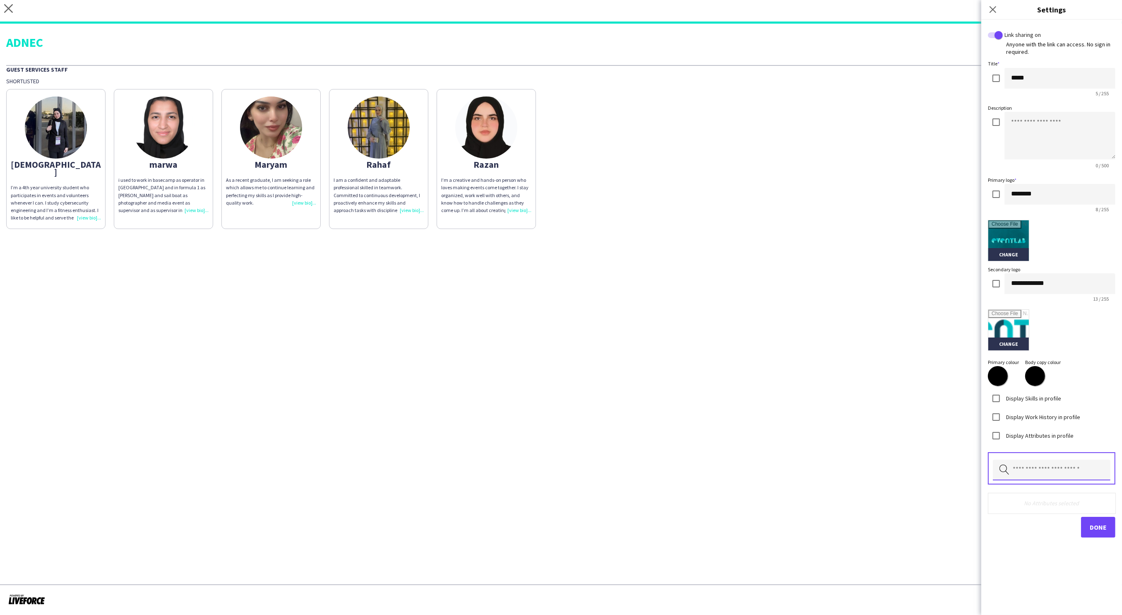
click at [1031, 467] on input "text" at bounding box center [1052, 469] width 118 height 21
click at [1027, 532] on span "Nationality" at bounding box center [1052, 532] width 105 height 8
click at [1057, 471] on input "text" at bounding box center [1052, 469] width 118 height 21
click at [1033, 534] on span "Other languages" at bounding box center [1052, 532] width 105 height 8
click at [1094, 530] on span "Done" at bounding box center [1098, 528] width 17 height 8
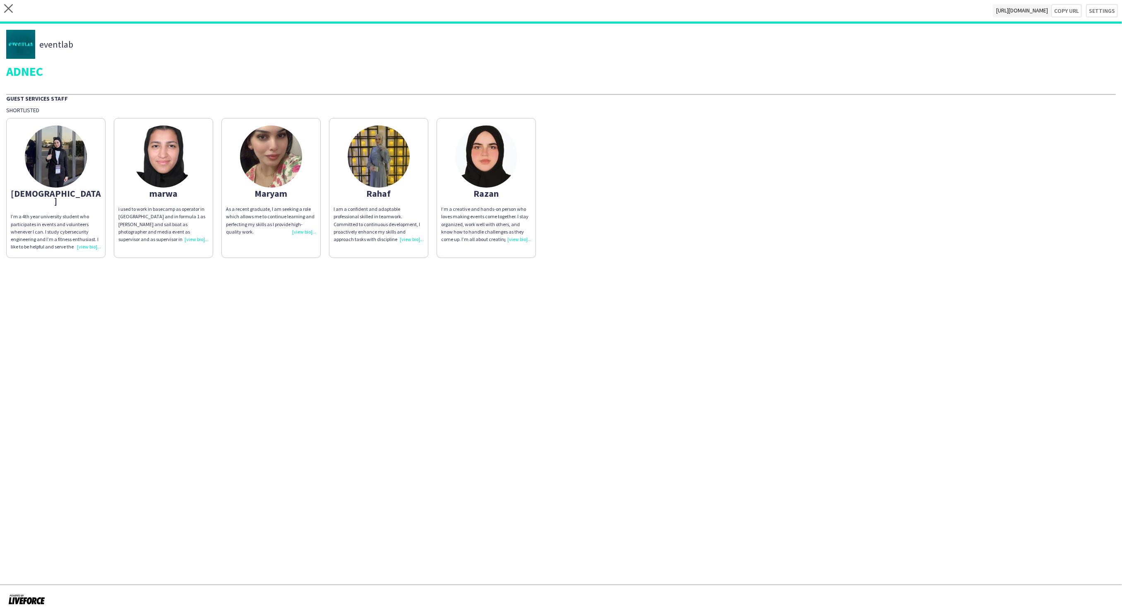
click at [719, 358] on app-share-pages "close https://admin.liveforce.co/v2/s/1725caab-0af7-45fc-abb4-73132558939b Copy…" at bounding box center [561, 307] width 1122 height 615
click at [521, 236] on div "I’m a creative and hands-on person who loves making events come together. I sta…" at bounding box center [486, 224] width 90 height 38
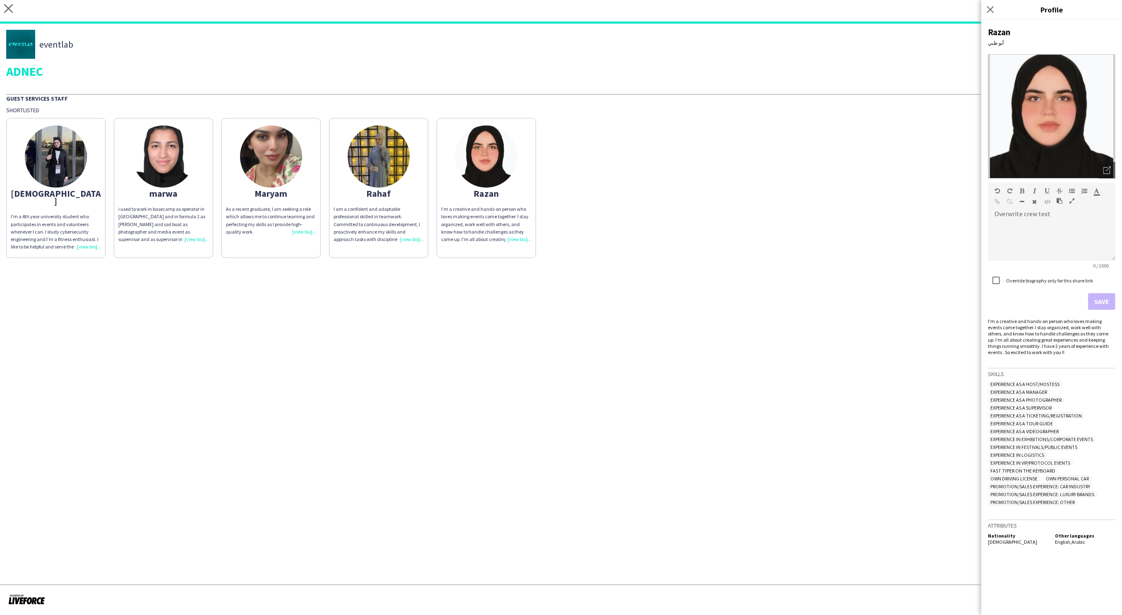
click at [414, 238] on div "I am a confident and adaptable professional skilled in teamwork. Committed to c…" at bounding box center [379, 224] width 90 height 38
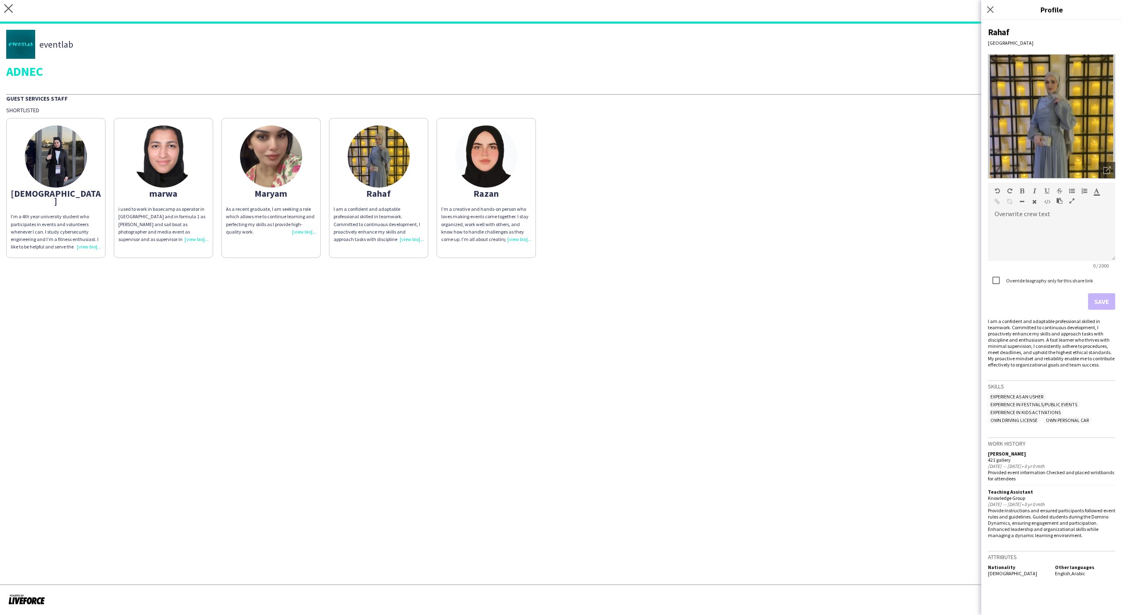
click at [309, 231] on div "As a recent graduate, I am seeking a role which allows me to continue learning …" at bounding box center [271, 220] width 90 height 30
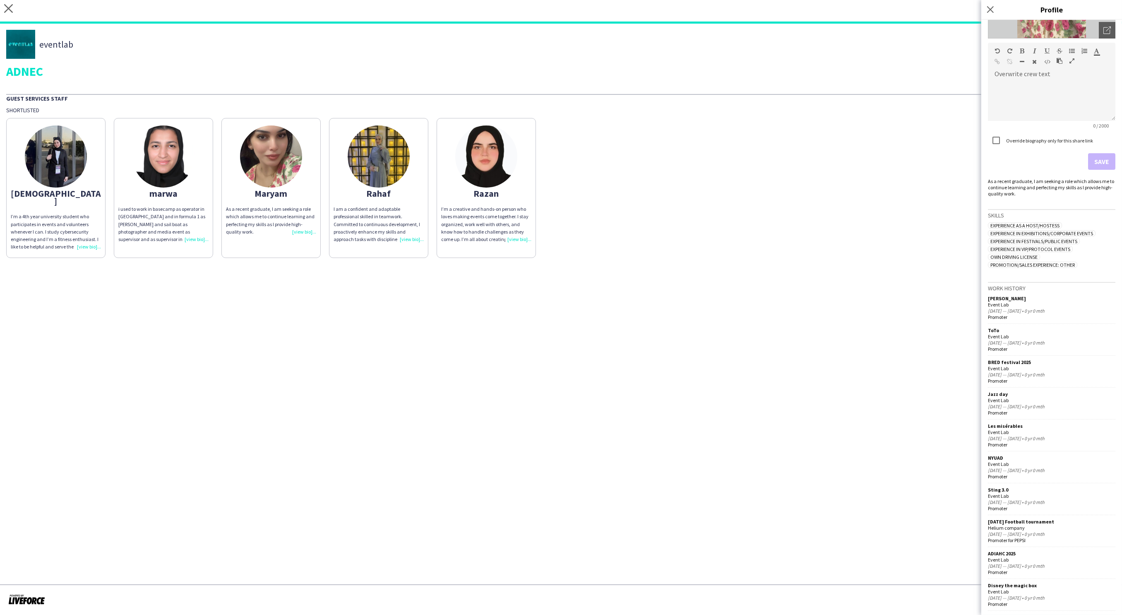
scroll to position [141, 0]
click at [190, 238] on div "i used to work in basecamp as operator in egypt and in formula 1 as usher and s…" at bounding box center [163, 224] width 90 height 38
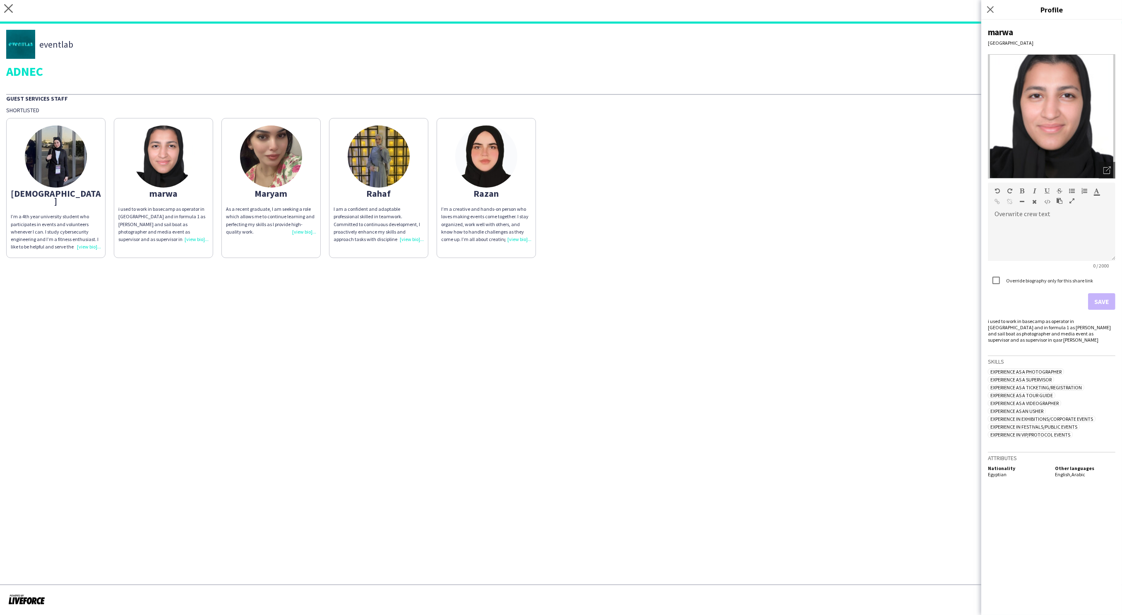
click at [91, 234] on div "I’m a 4th year university student who participates in events and volunteers whe…" at bounding box center [56, 232] width 90 height 38
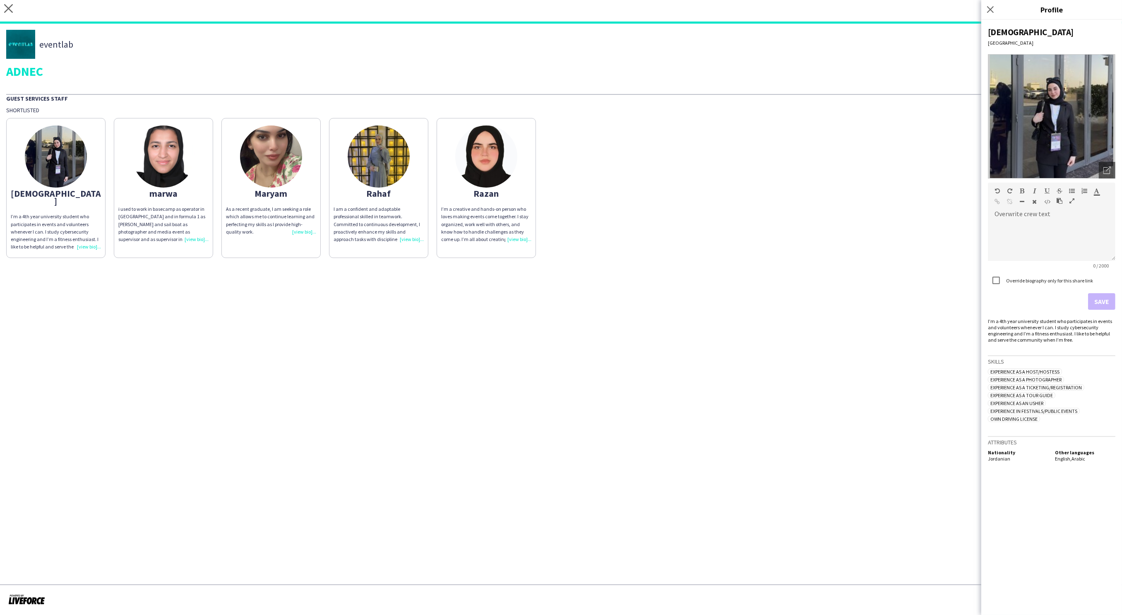
click at [599, 293] on app-share-pages "close https://admin.liveforce.co/v2/s/1725caab-0af7-45fc-abb4-73132558939b Copy…" at bounding box center [561, 307] width 1122 height 615
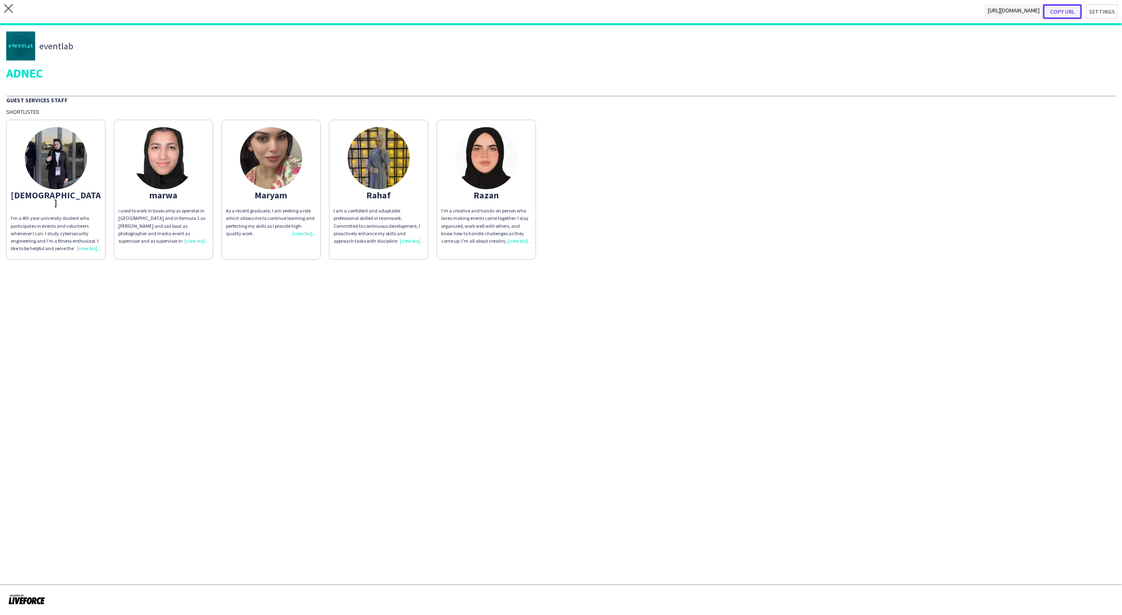
click at [1078, 10] on button "Copy url" at bounding box center [1062, 11] width 39 height 15
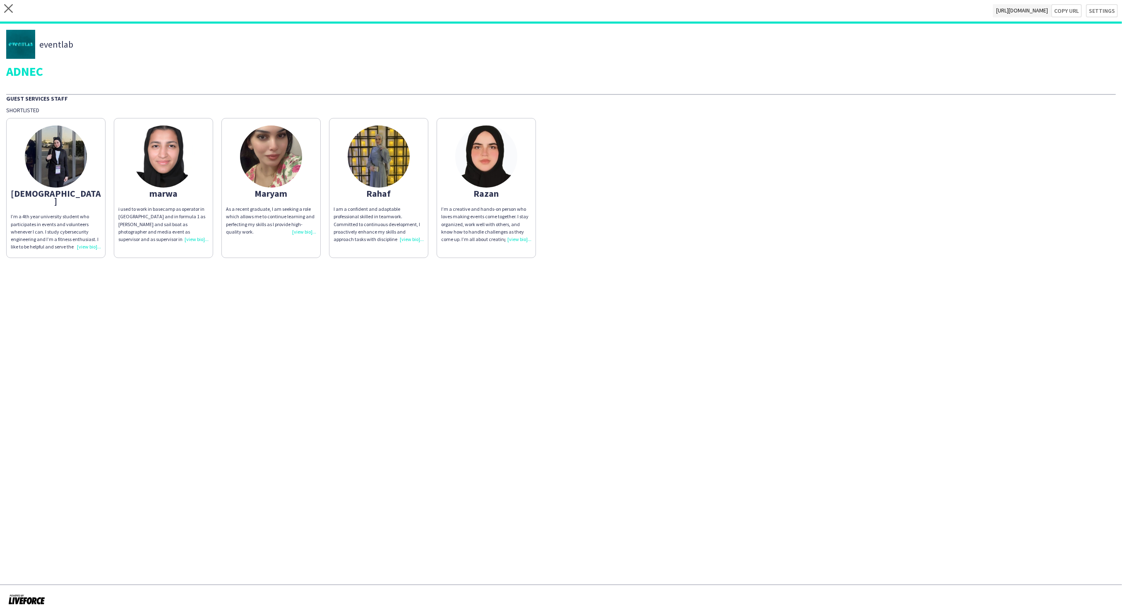
click at [490, 161] on img at bounding box center [486, 156] width 62 height 62
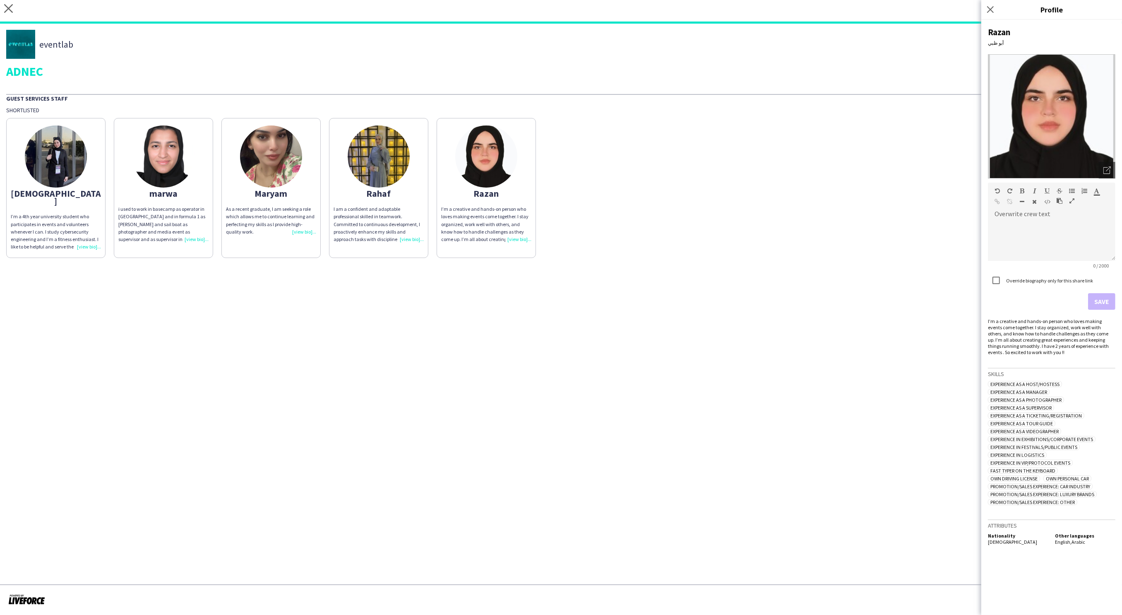
click at [887, 196] on div "Judi I’m a 4th year university student who participates in events and volunteer…" at bounding box center [561, 186] width 1110 height 144
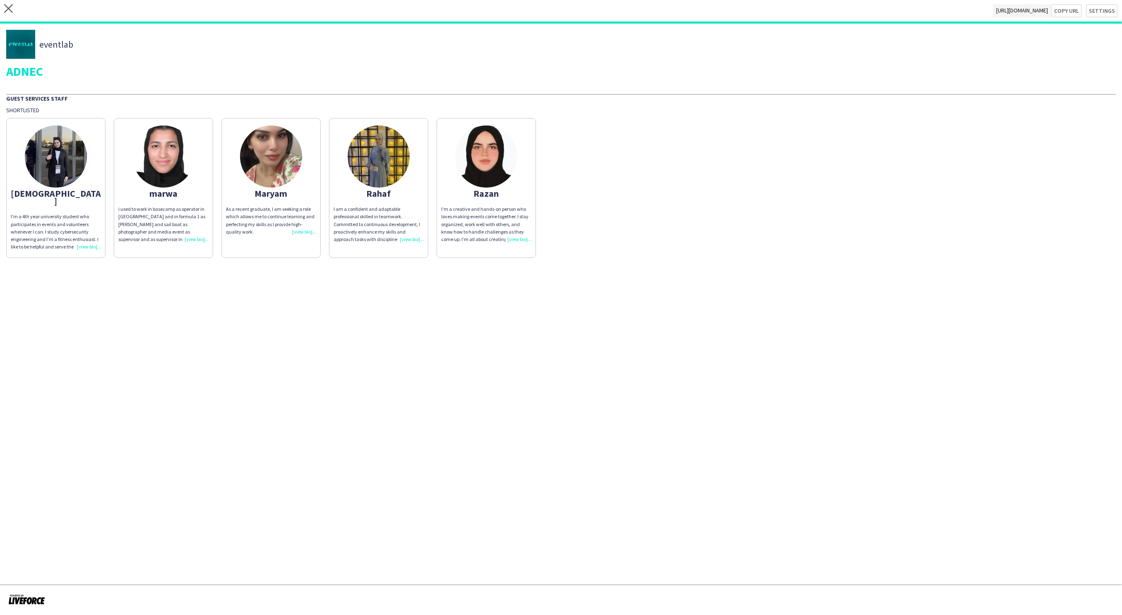
click at [521, 236] on div "I’m a creative and hands-on person who loves making events come together. I sta…" at bounding box center [486, 224] width 90 height 38
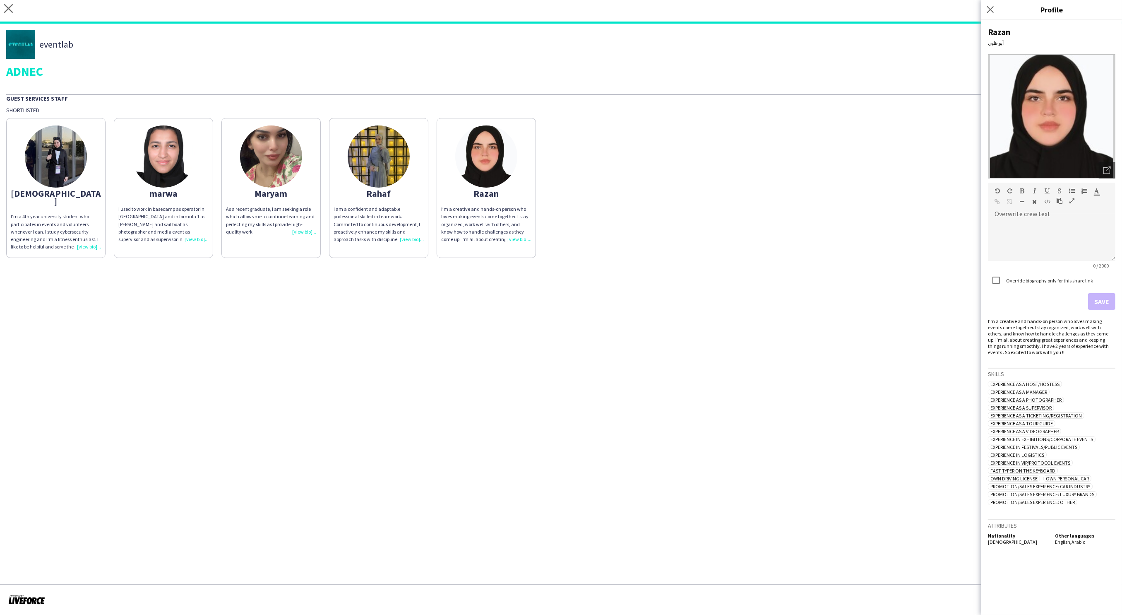
click at [1083, 115] on img at bounding box center [1051, 116] width 127 height 124
click at [1107, 170] on icon at bounding box center [1108, 168] width 5 height 5
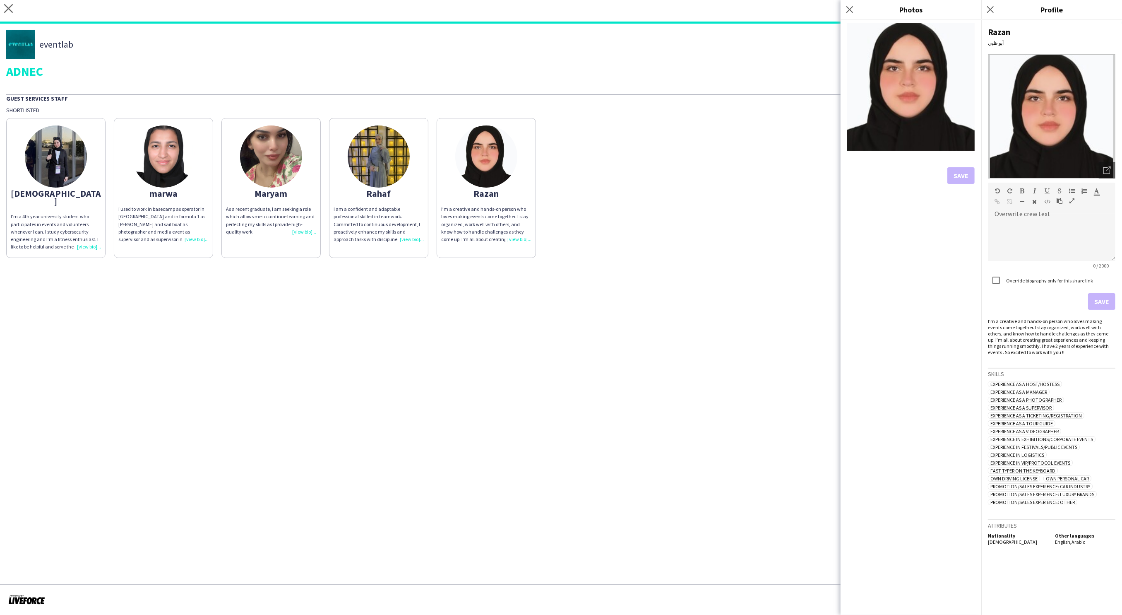
click at [386, 178] on img at bounding box center [379, 156] width 62 height 62
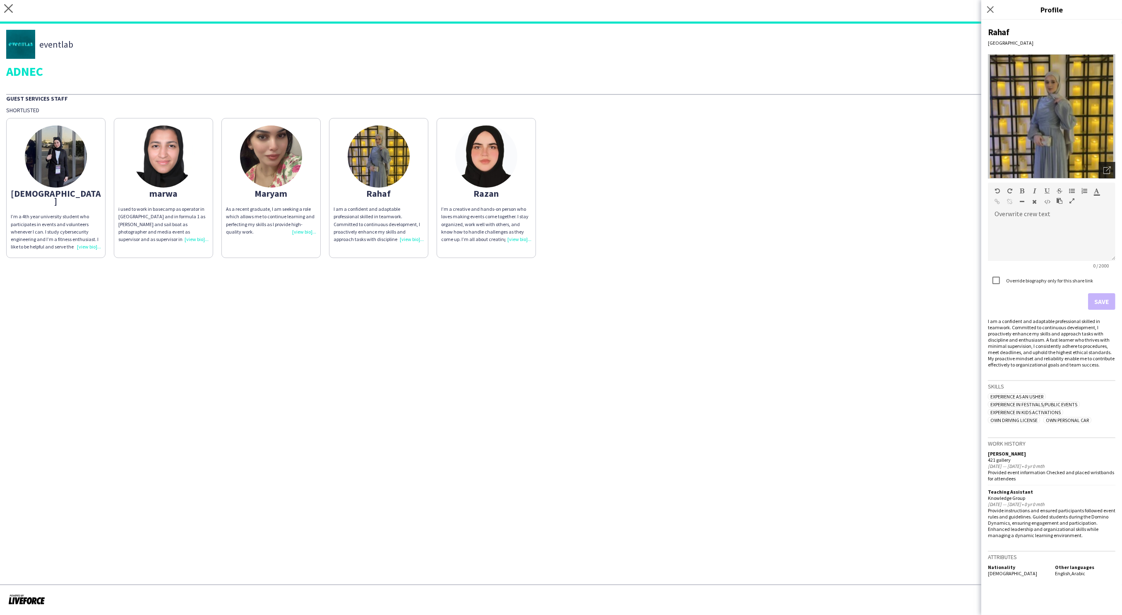
click at [1108, 175] on div "Open photos pop-in" at bounding box center [1107, 170] width 17 height 17
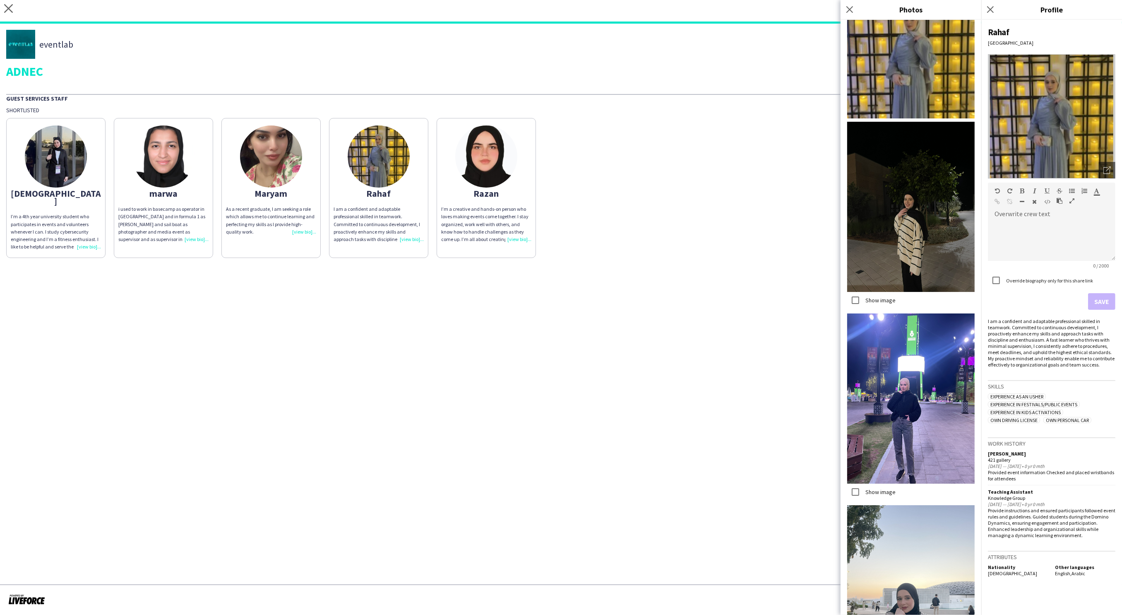
scroll to position [42, 0]
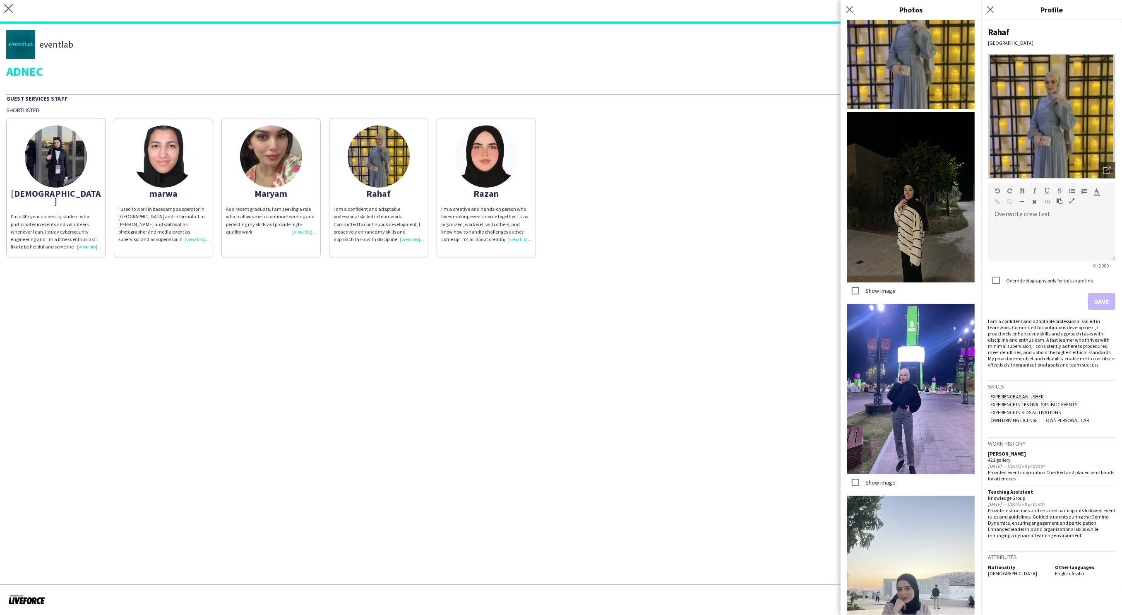
click at [778, 450] on app-share-pages "close https://admin.liveforce.co/v2/s/1725caab-0af7-45fc-abb4-73132558939b Copy…" at bounding box center [561, 307] width 1122 height 615
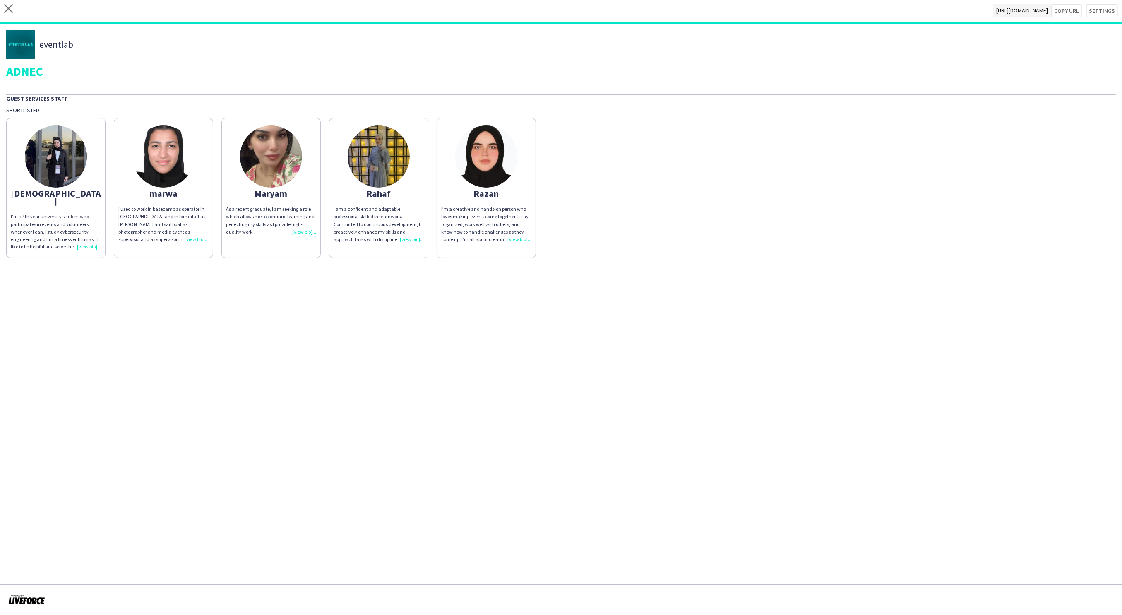
click at [378, 168] on img at bounding box center [379, 156] width 62 height 62
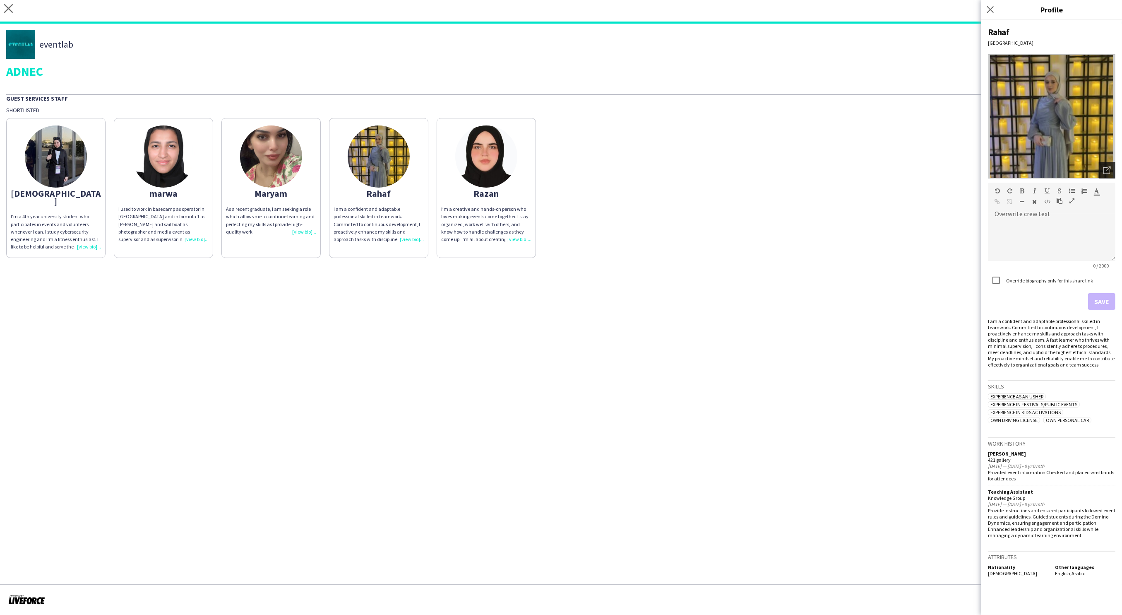
click at [1105, 168] on icon "Open photos pop-in" at bounding box center [1107, 169] width 7 height 7
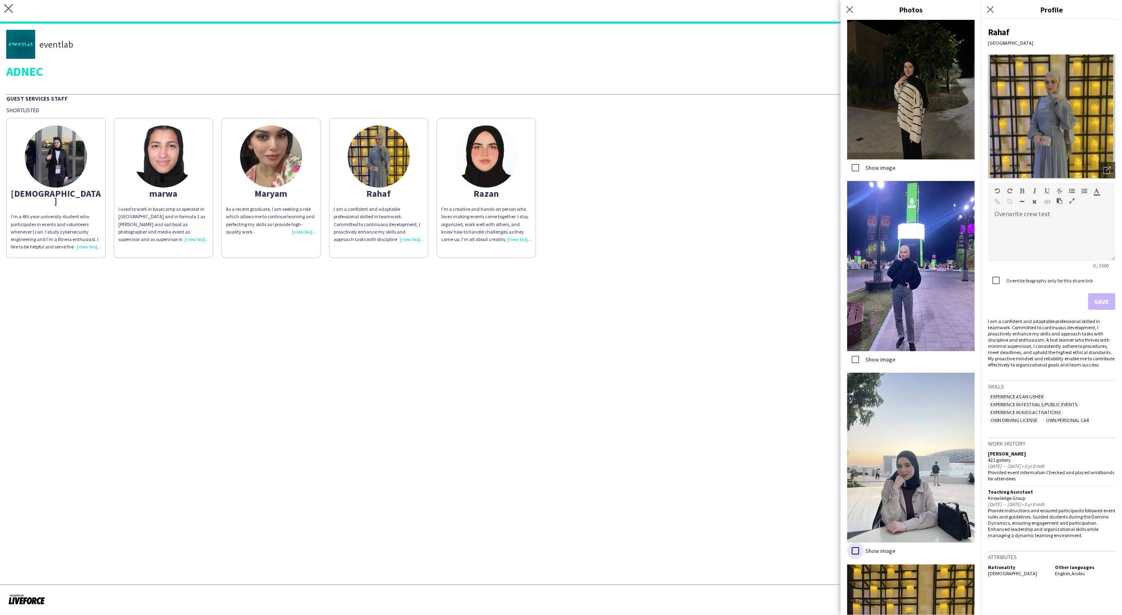
scroll to position [335, 0]
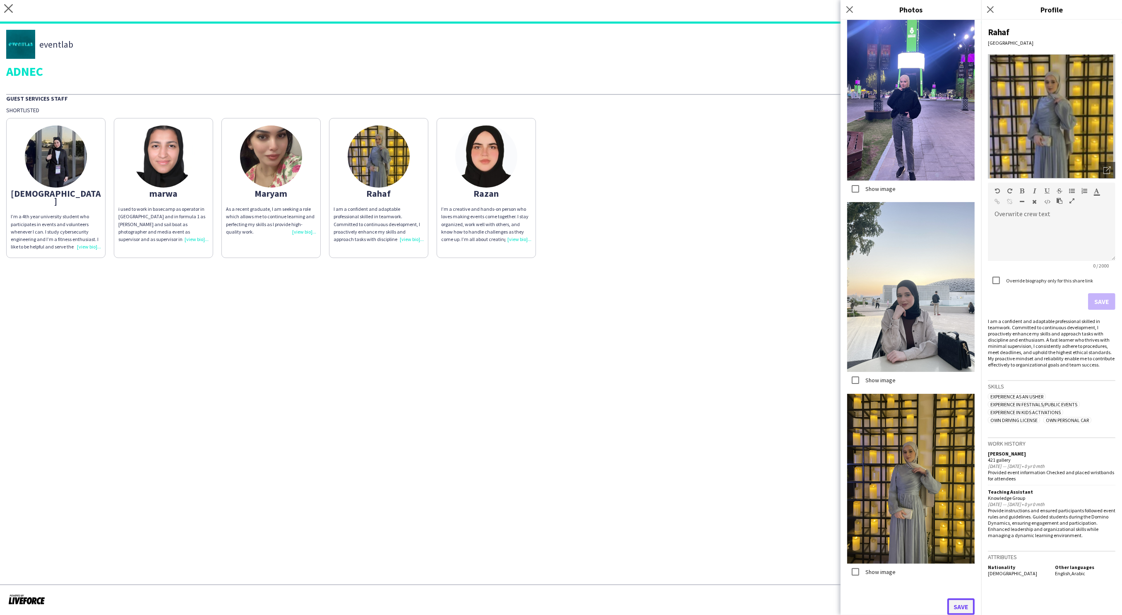
click at [959, 609] on button "Save" at bounding box center [961, 606] width 27 height 17
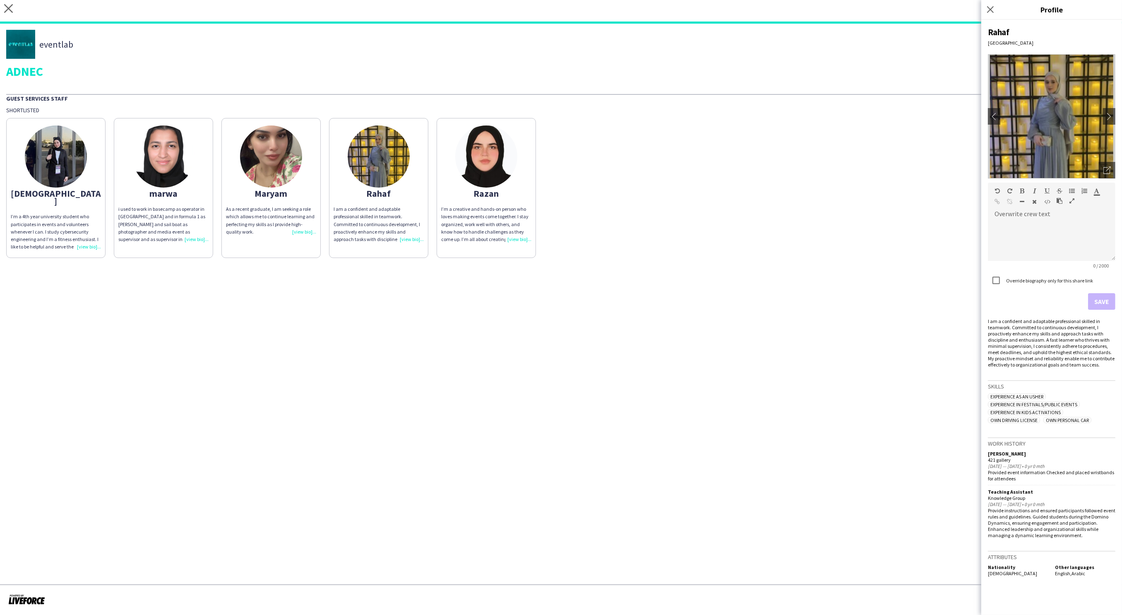
click at [414, 241] on div "I am a confident and adaptable professional skilled in teamwork. Committed to c…" at bounding box center [379, 224] width 90 height 38
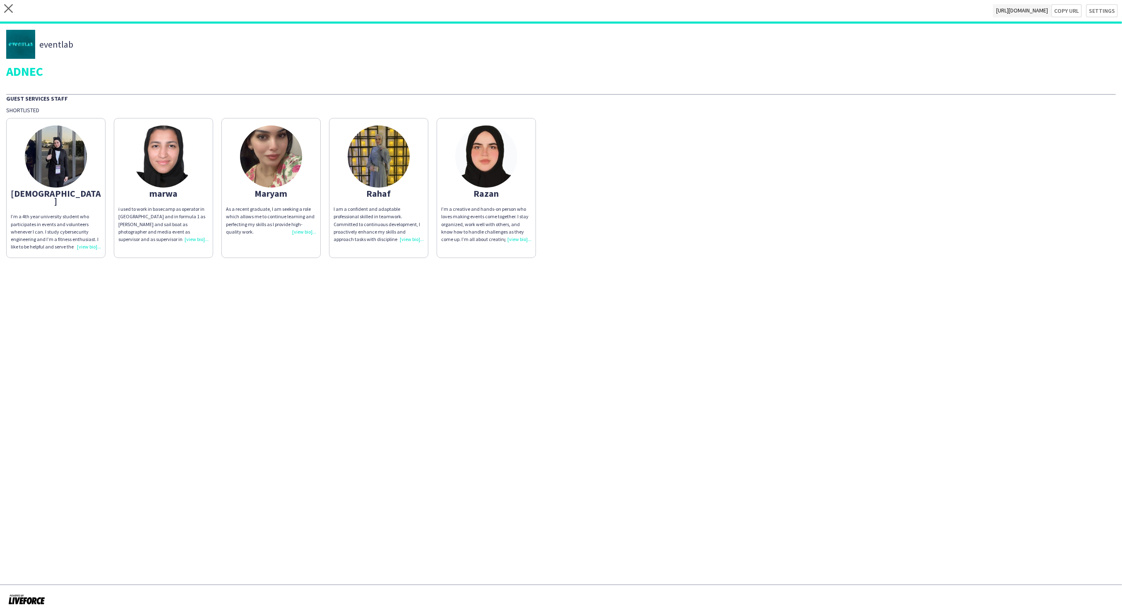
click at [414, 241] on div "I am a confident and adaptable professional skilled in teamwork. Committed to c…" at bounding box center [379, 224] width 90 height 38
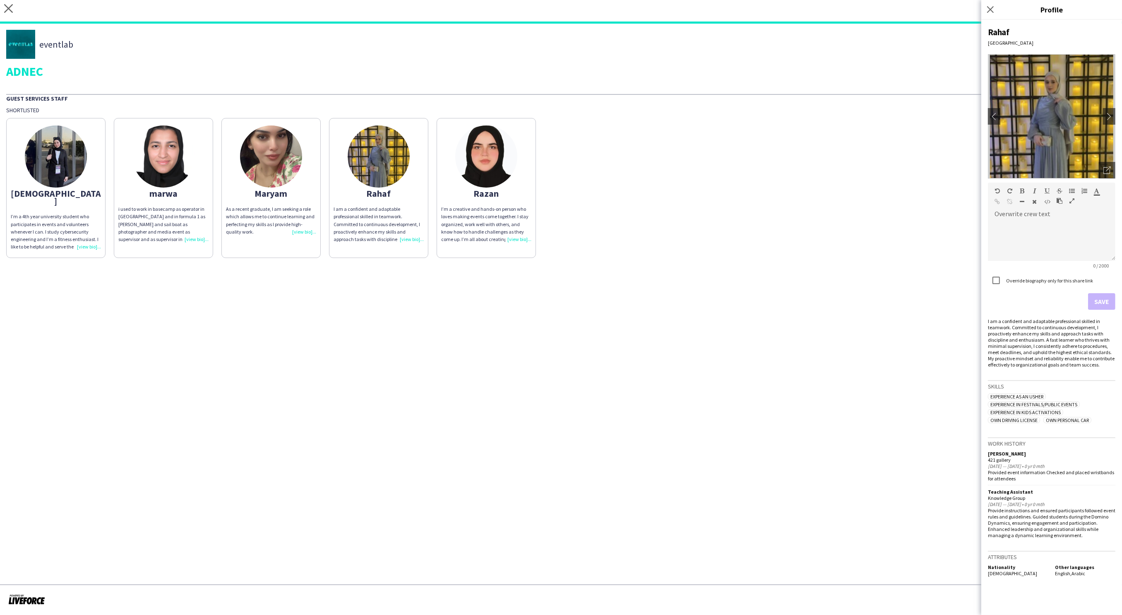
click at [522, 235] on div "I’m a creative and hands-on person who loves making events come together. I sta…" at bounding box center [486, 224] width 90 height 38
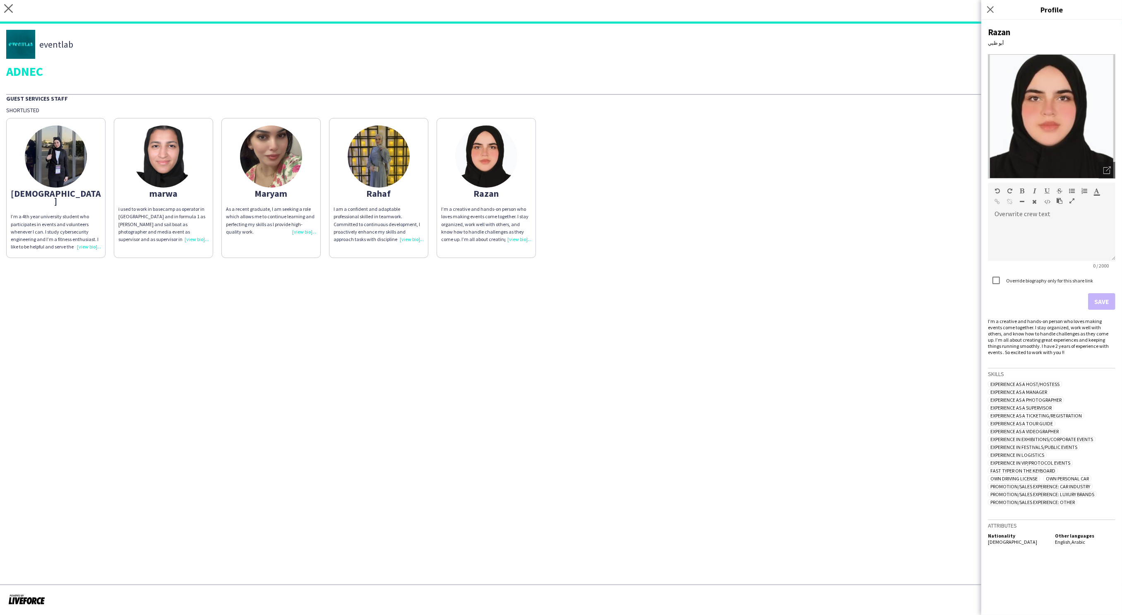
click at [206, 236] on div "i used to work in basecamp as operator in egypt and in formula 1 as usher and s…" at bounding box center [163, 224] width 90 height 38
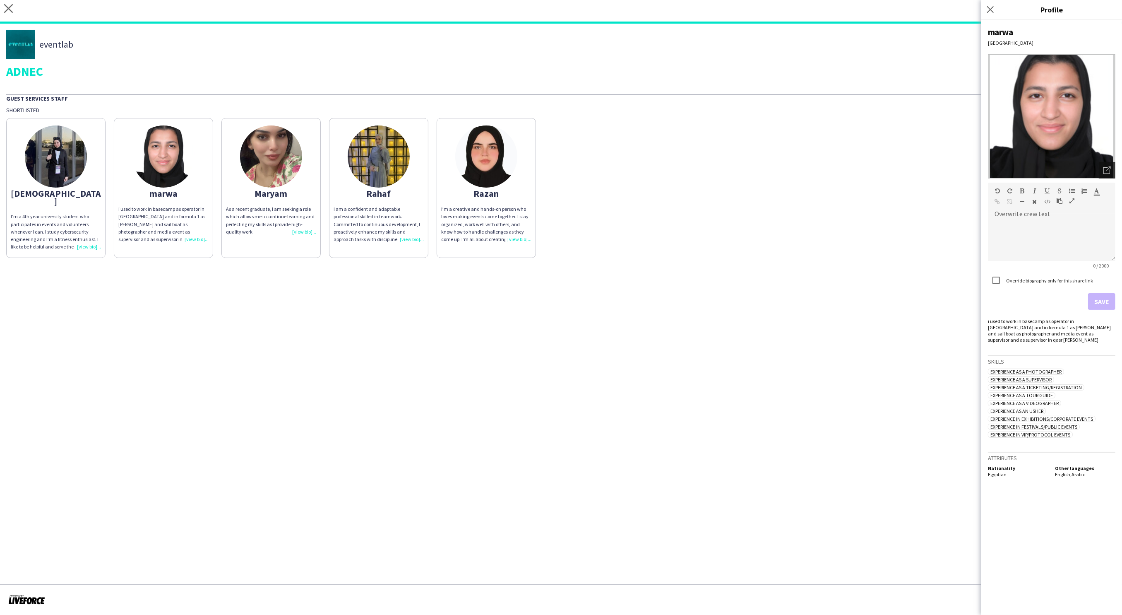
click at [1111, 169] on div "Open photos pop-in" at bounding box center [1107, 170] width 17 height 17
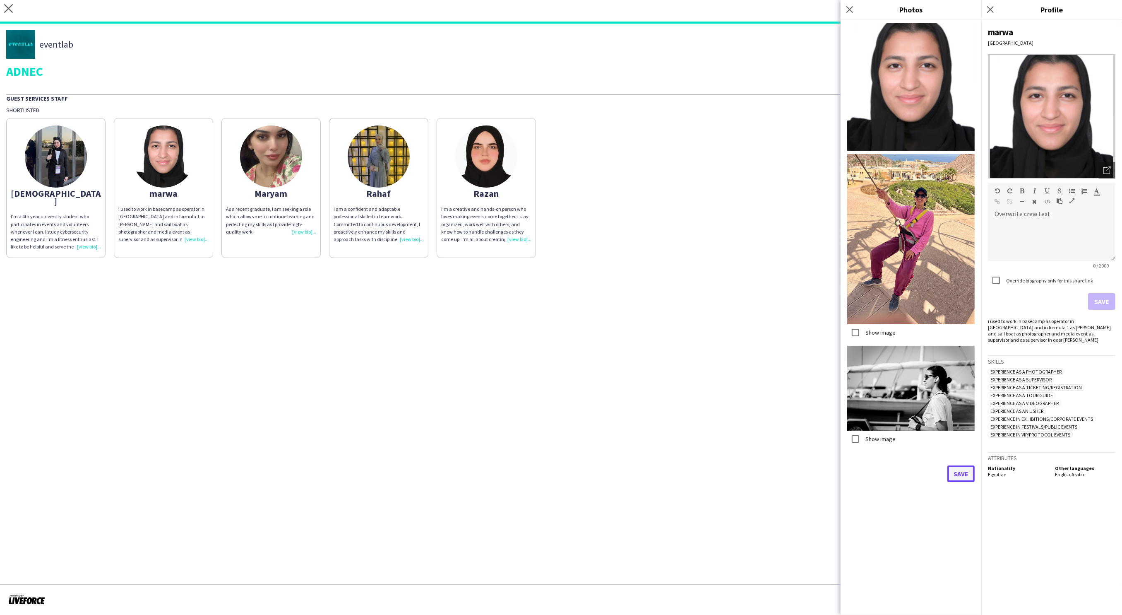
click at [961, 473] on button "Save" at bounding box center [961, 473] width 27 height 17
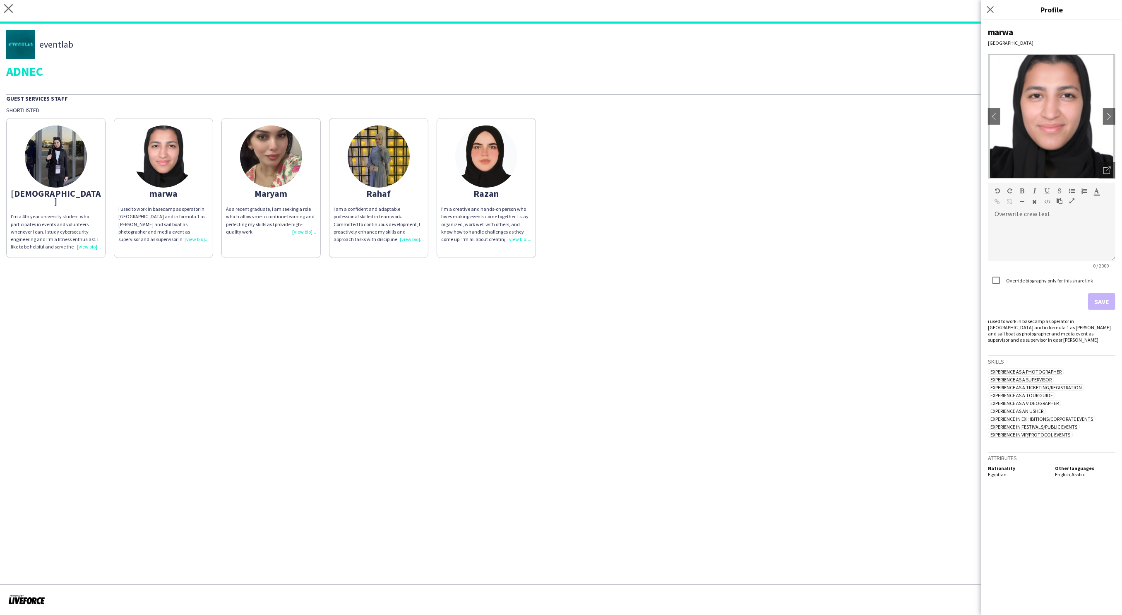
click at [90, 240] on div "I’m a 4th year university student who participates in events and volunteers whe…" at bounding box center [56, 232] width 90 height 38
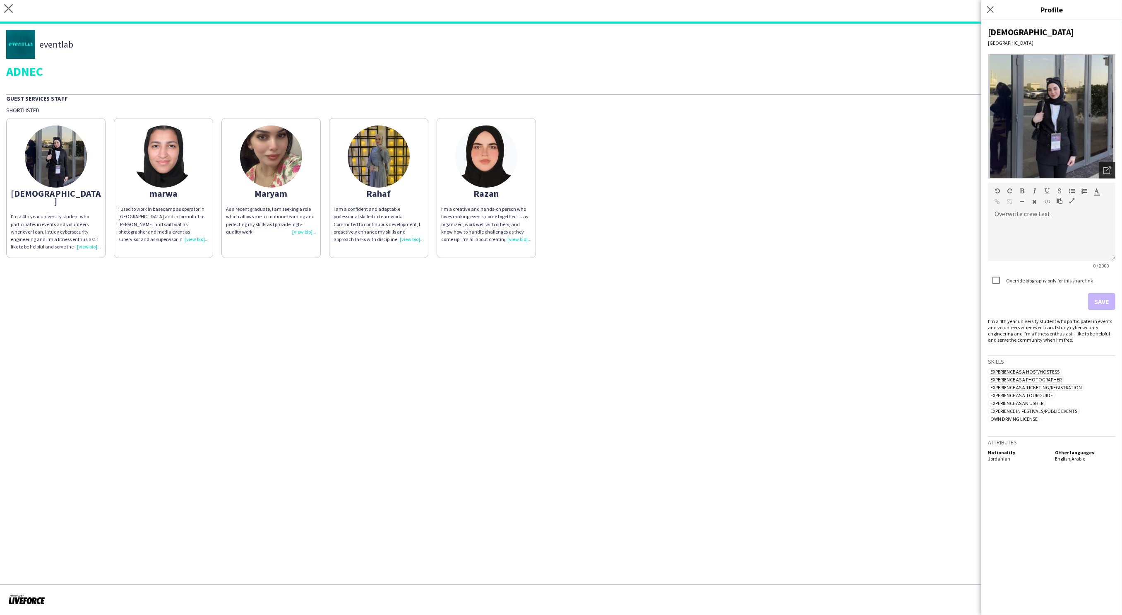
click at [1107, 171] on icon "Open photos pop-in" at bounding box center [1107, 169] width 7 height 7
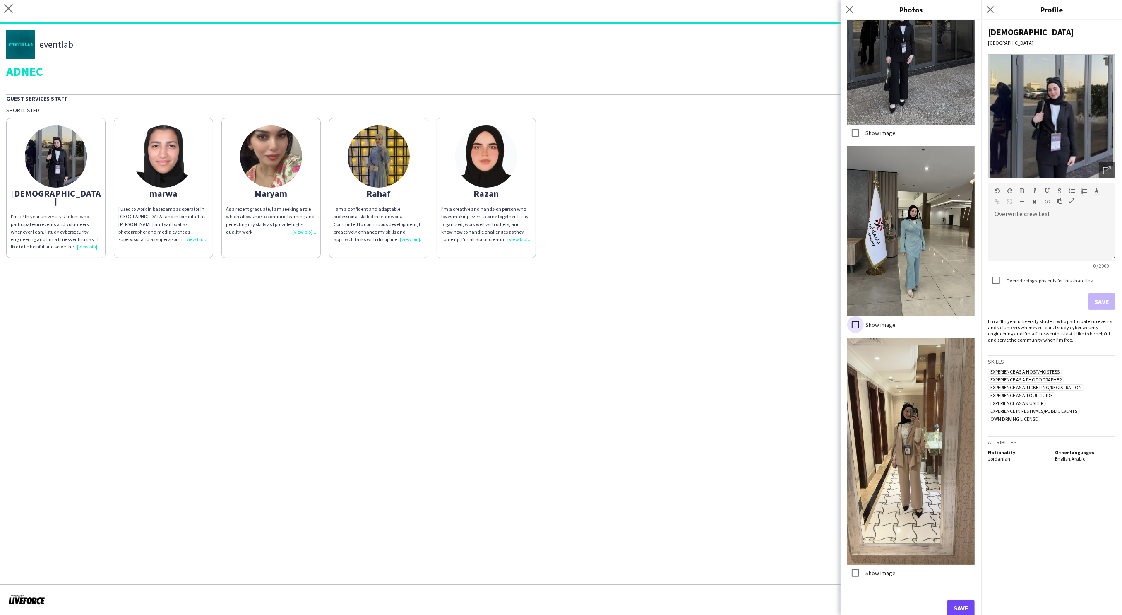
scroll to position [1159, 0]
click at [961, 610] on button "Save" at bounding box center [961, 606] width 27 height 17
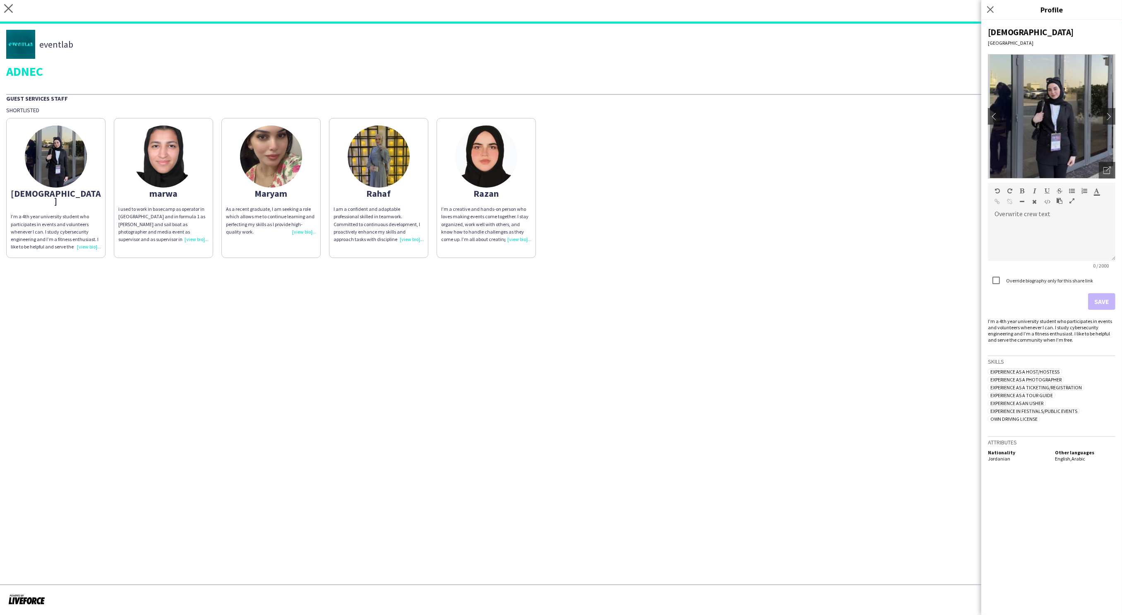
click at [909, 241] on div "Judi I’m a 4th year university student who participates in events and volunteer…" at bounding box center [561, 186] width 1110 height 144
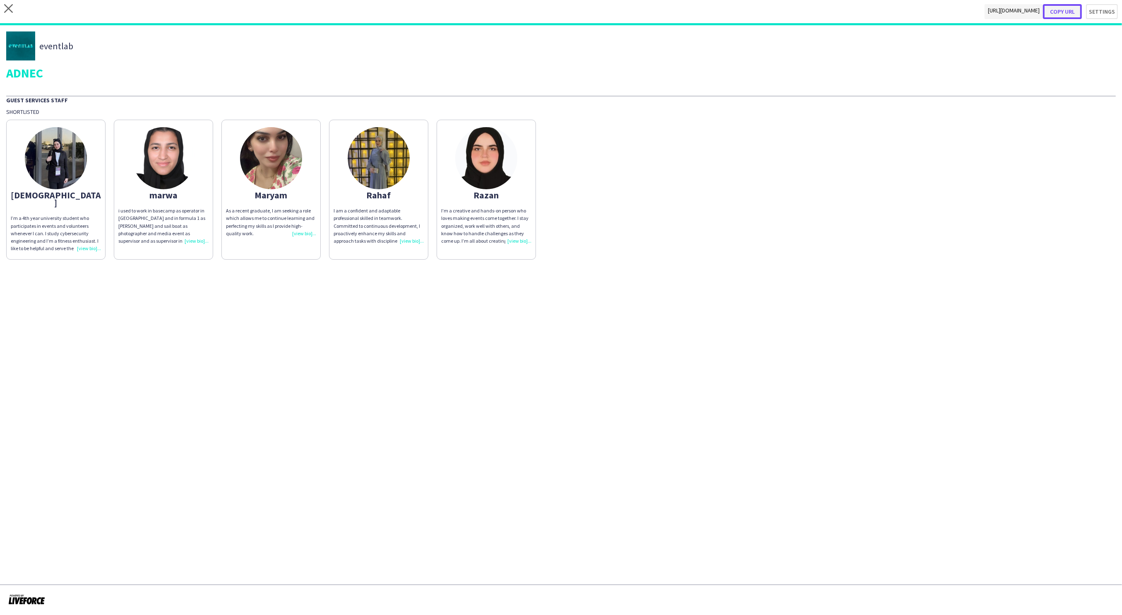
click at [1078, 10] on button "Copy url" at bounding box center [1062, 11] width 39 height 15
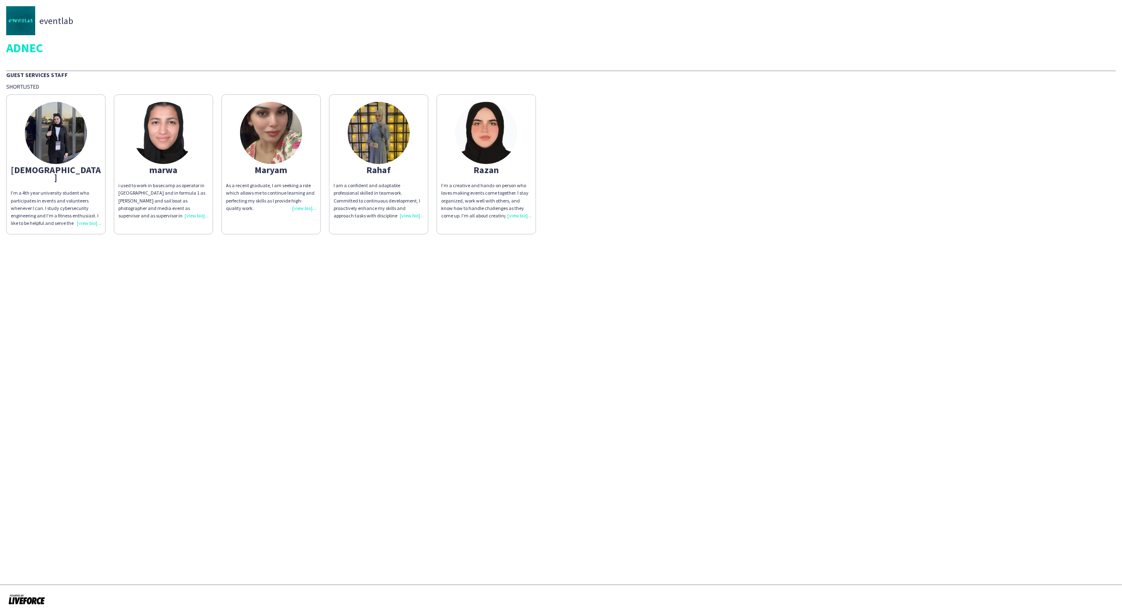
click at [89, 213] on div "I’m a 4th year university student who participates in events and volunteers whe…" at bounding box center [56, 208] width 90 height 38
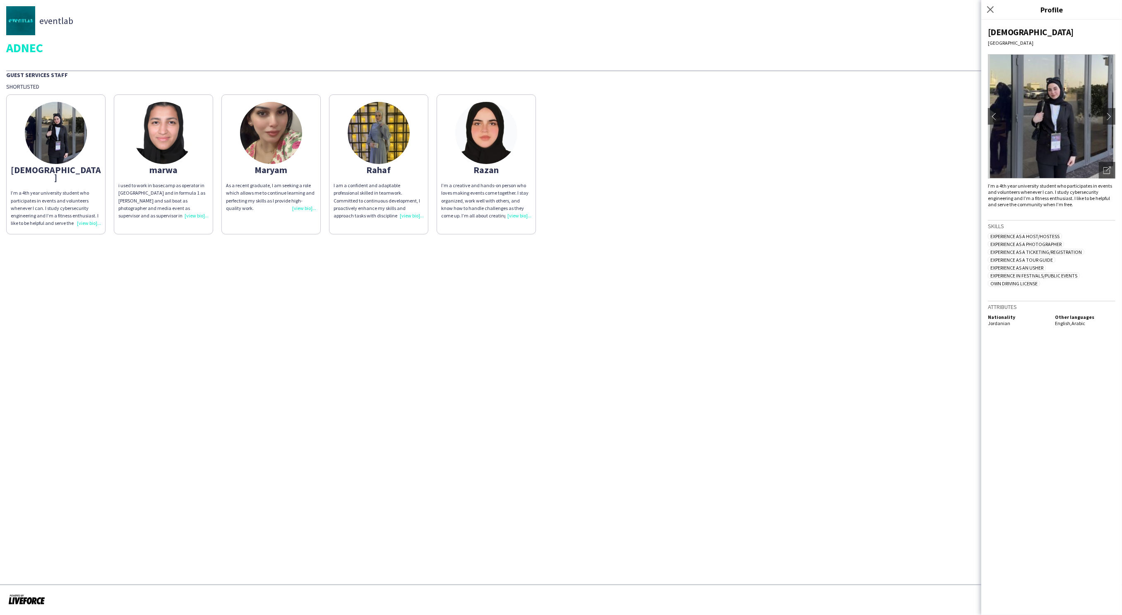
click at [191, 214] on div "i used to work in basecamp as operator in [GEOGRAPHIC_DATA] and in formula 1 as…" at bounding box center [163, 201] width 90 height 38
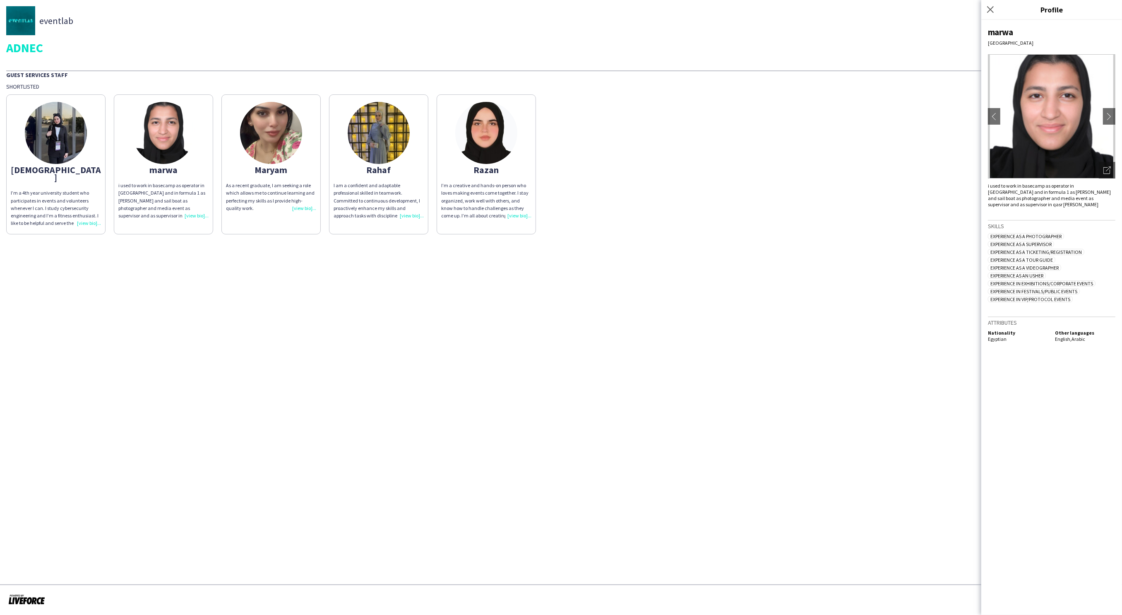
click at [303, 210] on div "As a recent graduate, I am seeking a role which allows me to continue learning …" at bounding box center [271, 197] width 90 height 30
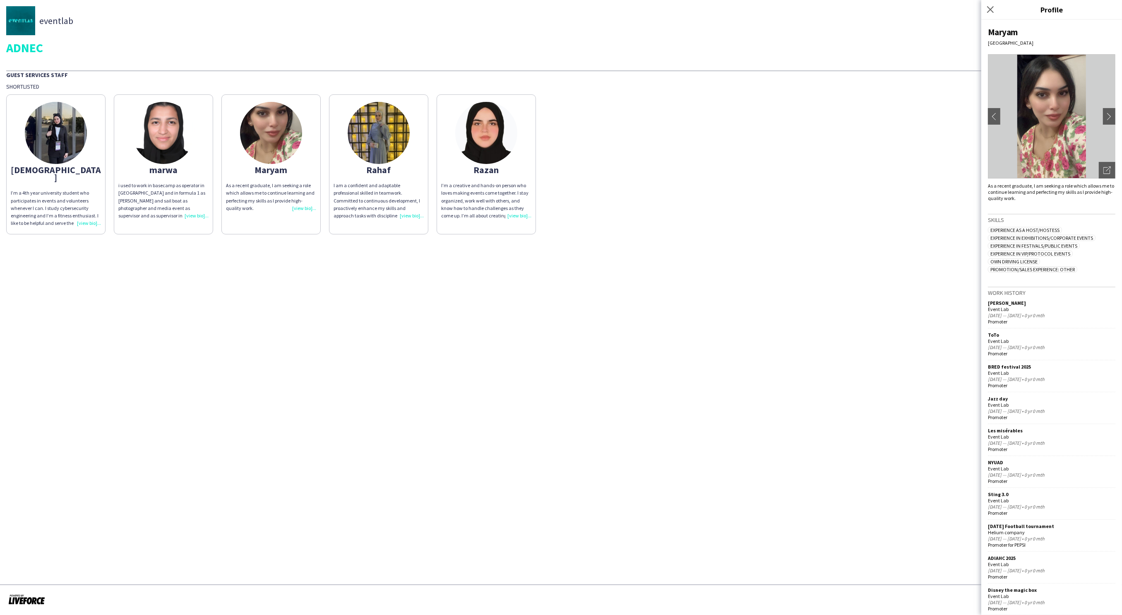
click at [622, 215] on div "Judi I’m a 4th year university student who participates in events and volunteer…" at bounding box center [561, 162] width 1110 height 144
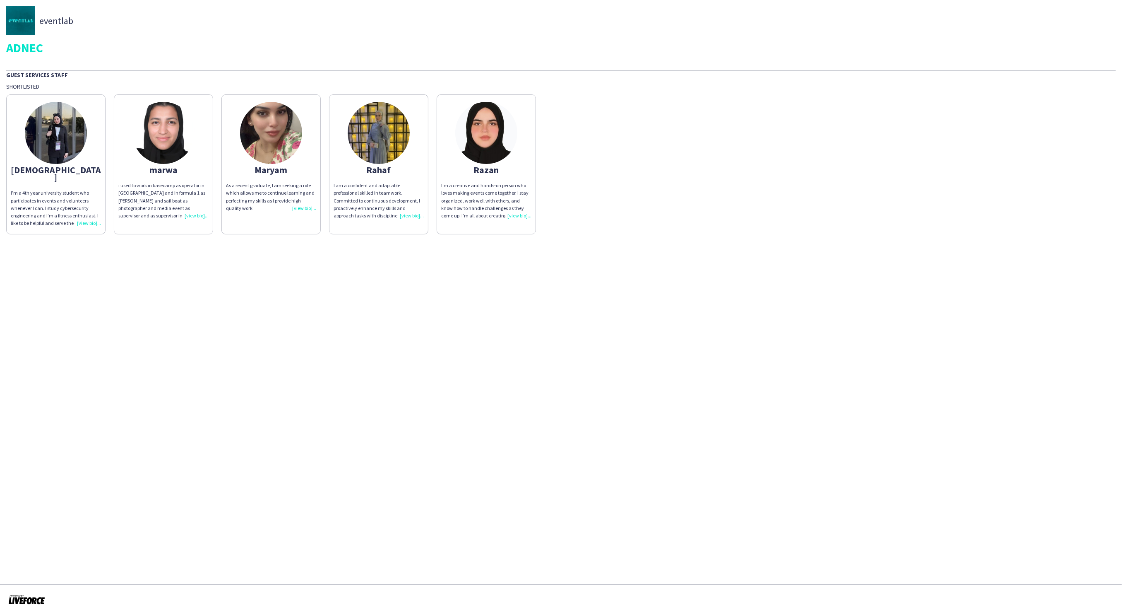
click at [522, 213] on div "I’m a creative and hands-on person who loves making events come together. I sta…" at bounding box center [486, 201] width 90 height 38
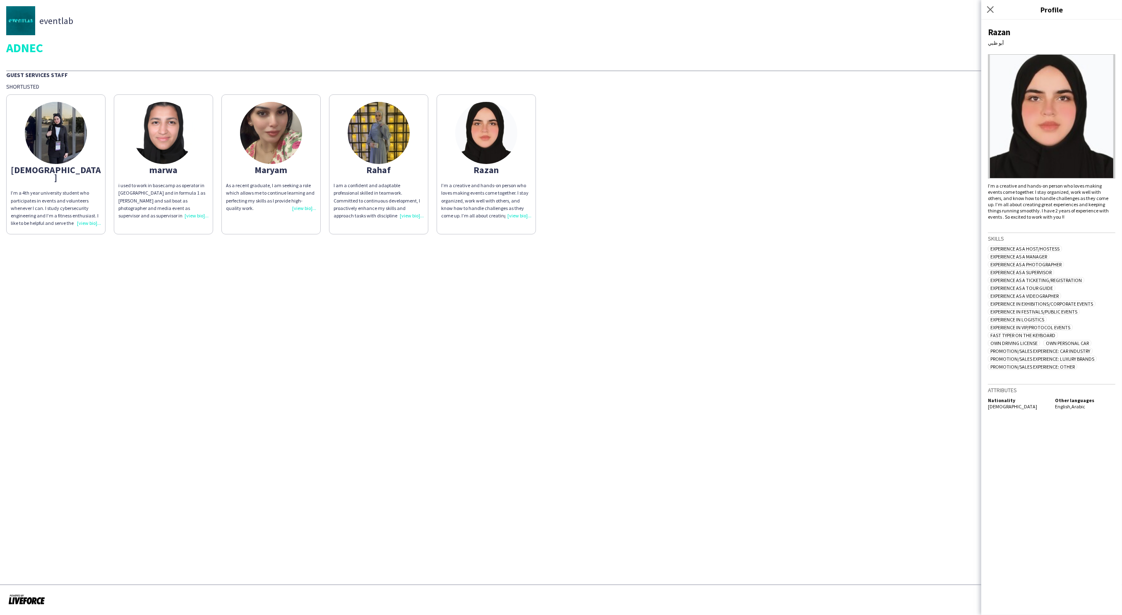
click at [416, 216] on div "I am a confident and adaptable professional skilled in teamwork. Committed to c…" at bounding box center [379, 201] width 90 height 38
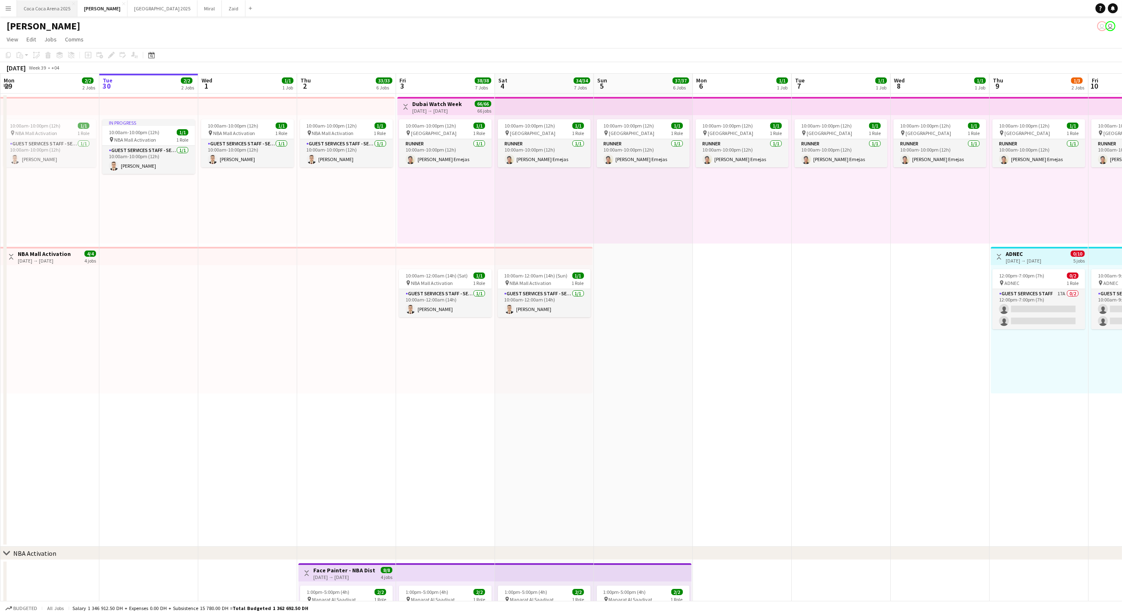
click at [61, 6] on button "[GEOGRAPHIC_DATA] 2025 Close" at bounding box center [47, 8] width 60 height 16
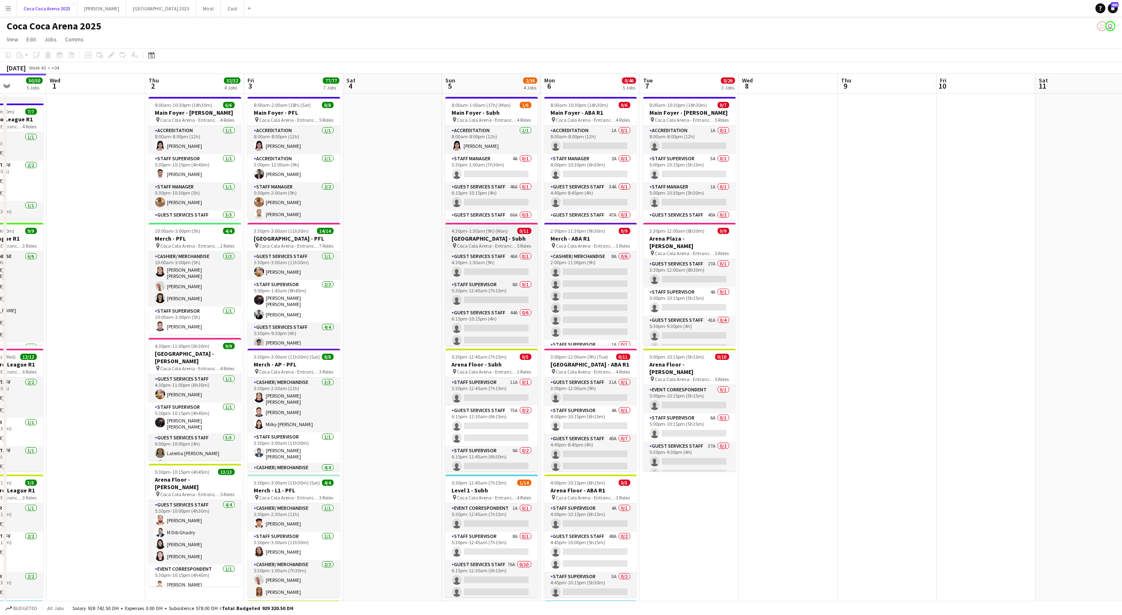
scroll to position [0, 221]
